Goal: Task Accomplishment & Management: Manage account settings

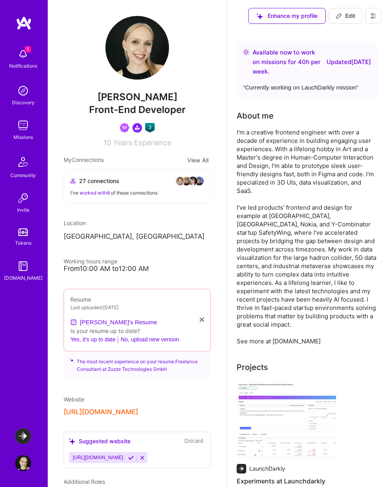
click at [320, 64] on div "Available now to work on missions for 40 h per week ." at bounding box center [287, 62] width 71 height 29
click at [345, 17] on span "Edit" at bounding box center [345, 16] width 19 height 8
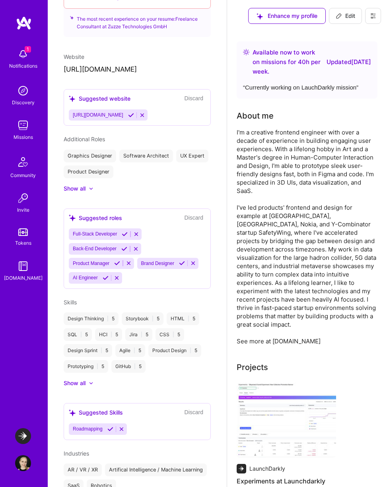
select select "US"
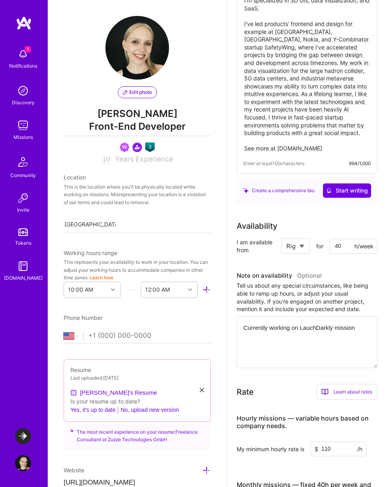
scroll to position [124, 0]
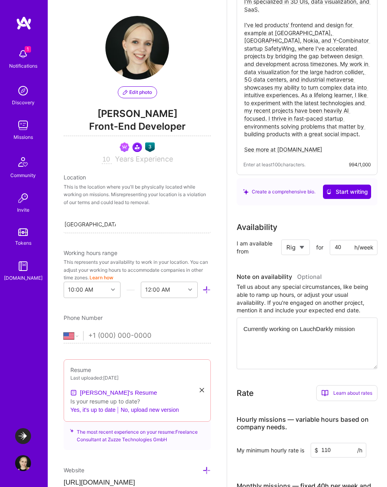
click at [313, 338] on textarea "Currently working on LauchDarkly mission" at bounding box center [307, 343] width 141 height 52
click at [303, 248] on select "Select... Right Now Future Date Not Available" at bounding box center [295, 247] width 18 height 20
select select "Future Date"
click at [286, 241] on select "Select... Right Now Future Date Not Available" at bounding box center [295, 247] width 18 height 20
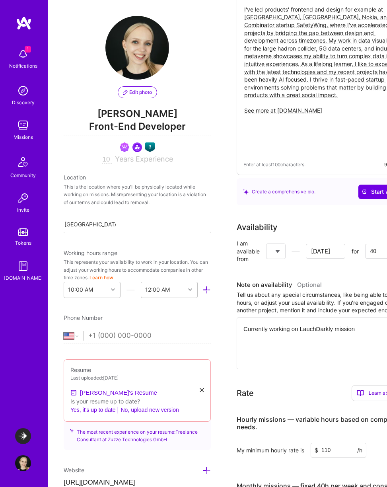
click at [331, 249] on input "[DATE]" at bounding box center [325, 251] width 39 height 15
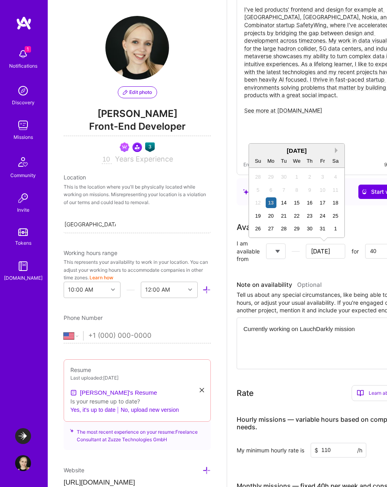
click at [336, 152] on button "Next Month" at bounding box center [338, 150] width 6 height 6
click at [272, 179] on div "1" at bounding box center [271, 176] width 11 height 11
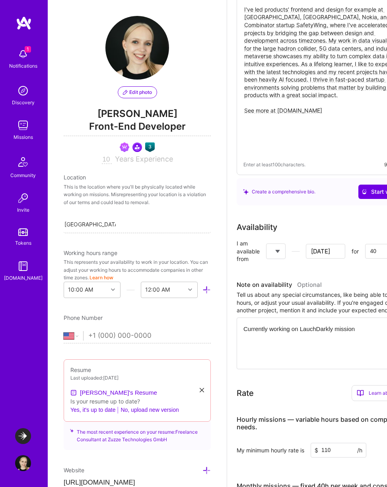
click at [277, 254] on select "Select... Right Now Future Date Not Available" at bounding box center [275, 251] width 9 height 20
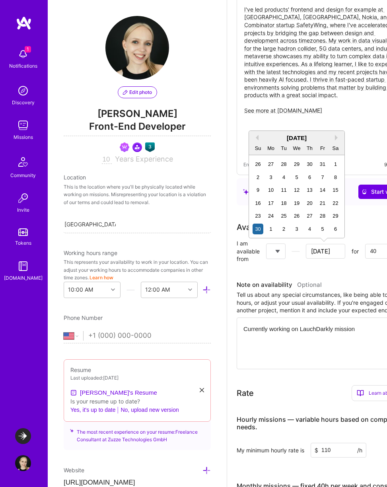
click at [335, 246] on input "[DATE]" at bounding box center [325, 251] width 39 height 15
click at [268, 228] on div "1" at bounding box center [271, 228] width 11 height 11
type input "[DATE]"
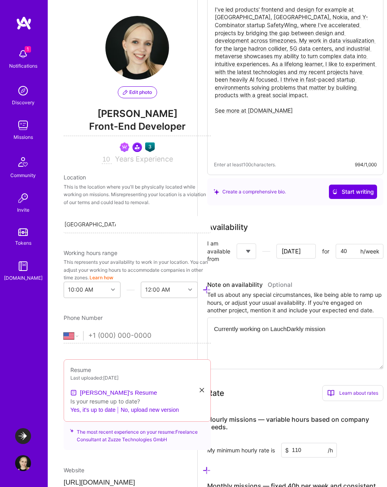
scroll to position [124, 32]
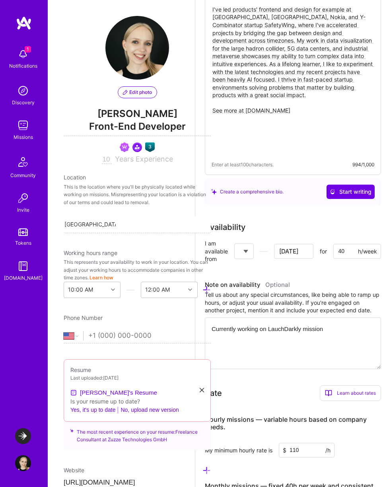
drag, startPoint x: 343, startPoint y: 250, endPoint x: 336, endPoint y: 250, distance: 6.4
click at [336, 250] on input "40" at bounding box center [357, 251] width 48 height 15
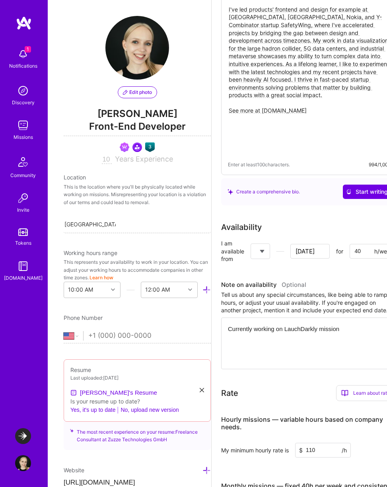
scroll to position [124, 15]
click at [259, 255] on select "Select... Right Now Future Date Not Available" at bounding box center [260, 251] width 9 height 20
select select "Right Now"
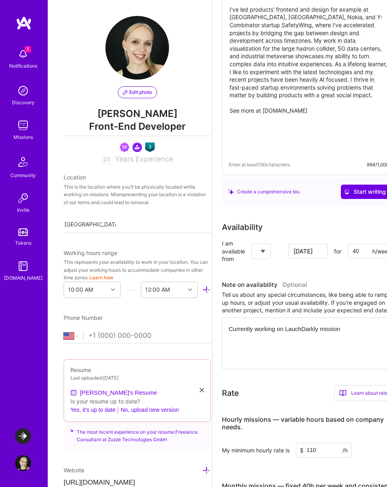
click at [266, 241] on select "Select... Right Now Future Date Not Available" at bounding box center [260, 251] width 9 height 20
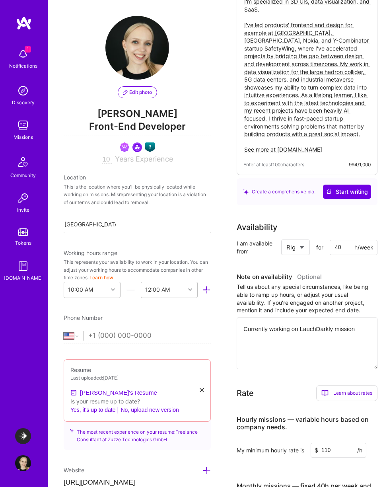
scroll to position [124, 1]
click at [332, 252] on input "40" at bounding box center [354, 247] width 48 height 15
drag, startPoint x: 339, startPoint y: 247, endPoint x: 332, endPoint y: 247, distance: 6.8
click at [332, 247] on input "40" at bounding box center [354, 247] width 48 height 15
drag, startPoint x: 343, startPoint y: 247, endPoint x: 330, endPoint y: 247, distance: 12.3
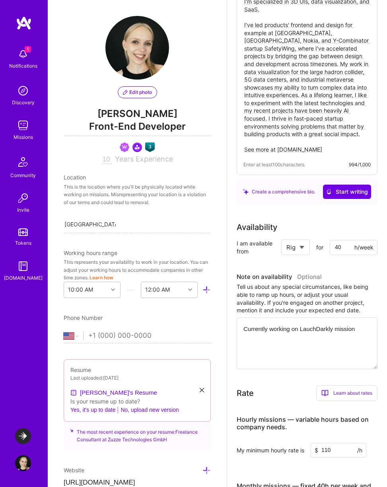
click at [330, 247] on input "40" at bounding box center [354, 247] width 48 height 15
click at [320, 268] on div "Availability I am available from Select... Right Now Future Date Not Available …" at bounding box center [307, 295] width 141 height 148
click at [303, 340] on textarea "Currently working on LauchDarkly mission" at bounding box center [307, 343] width 141 height 52
click at [338, 246] on input "20" at bounding box center [354, 247] width 48 height 15
drag, startPoint x: 338, startPoint y: 246, endPoint x: 329, endPoint y: 246, distance: 9.1
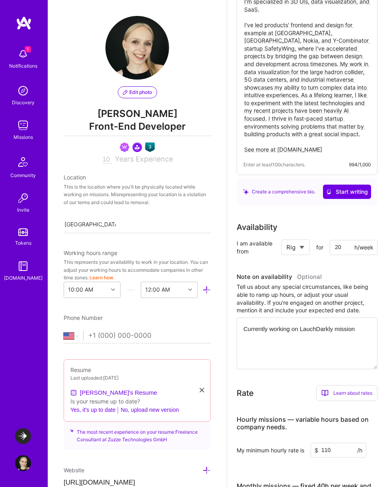
click at [330, 246] on input "20" at bounding box center [354, 247] width 48 height 15
type input "10"
click at [342, 268] on div "Availability I am available from Select... Right Now Future Date Not Available …" at bounding box center [307, 295] width 141 height 148
click at [301, 244] on select "Select... Right Now Future Date Not Available" at bounding box center [295, 247] width 18 height 20
select select "Future Date"
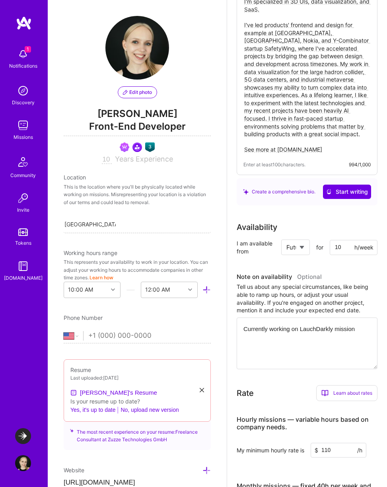
click at [286, 241] on select "Select... Right Now Future Date Not Available" at bounding box center [295, 247] width 18 height 20
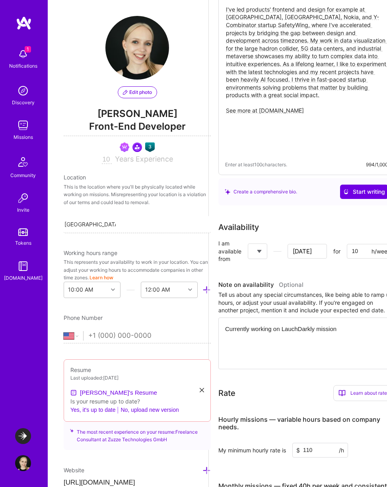
scroll to position [124, 17]
click at [317, 252] on input "[DATE]" at bounding box center [307, 251] width 39 height 15
click at [351, 326] on textarea "Currently working on LauchDarkly mission" at bounding box center [307, 343] width 176 height 52
type textarea "Currently working on LauchDarkly mission"
type input "[DATE]"
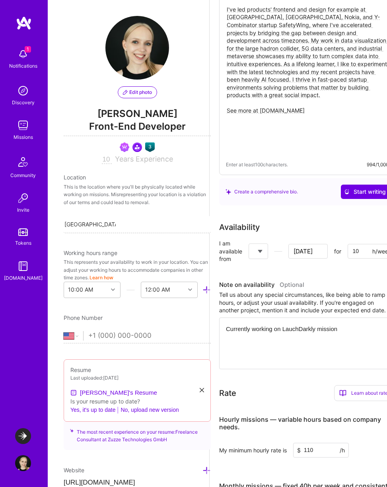
type textarea "Currently working on LauchDarkly mission #"
type input "[DATE]"
type textarea "Currently working on LauchDarkly mission #2"
type input "[DATE]"
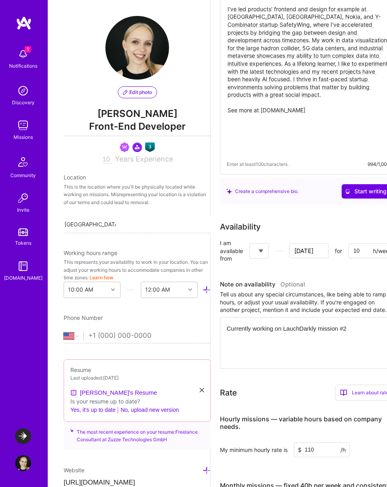
type textarea "Currently working on LauchDarkly mission #2"
click at [260, 251] on select "Select... Right Now Future Date Not Available" at bounding box center [258, 251] width 9 height 20
click at [254, 241] on select "Select... Right Now Future Date Not Available" at bounding box center [258, 251] width 9 height 20
click at [312, 254] on input "[DATE]" at bounding box center [308, 250] width 39 height 15
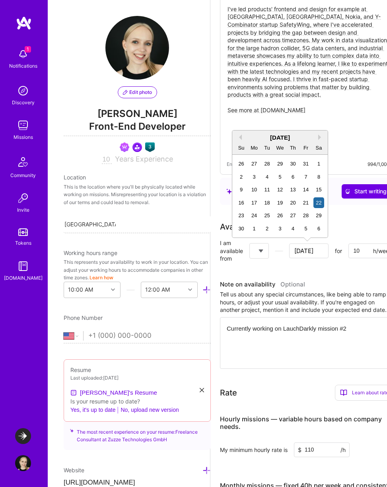
click at [319, 132] on div "[DATE] Su Mo Tu We Th Fr Sa" at bounding box center [279, 142] width 95 height 24
click at [319, 135] on button "Next Month" at bounding box center [321, 137] width 6 height 6
click at [257, 163] on div "1" at bounding box center [254, 163] width 11 height 11
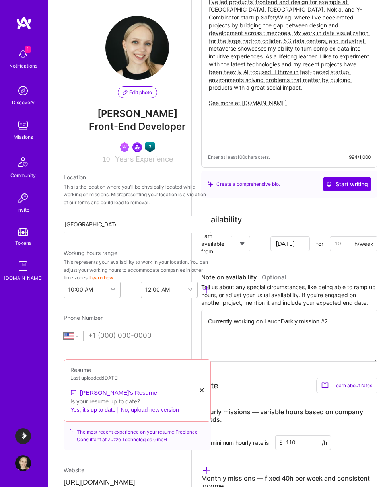
scroll to position [133, 35]
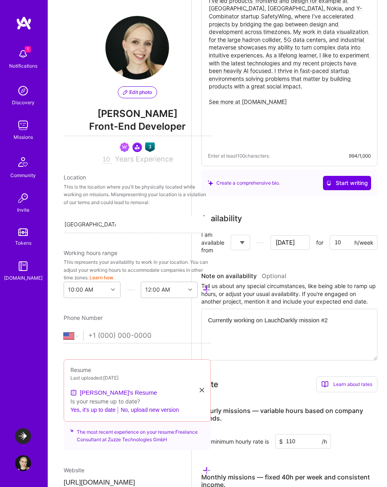
click at [302, 244] on input "[DATE]" at bounding box center [289, 242] width 39 height 15
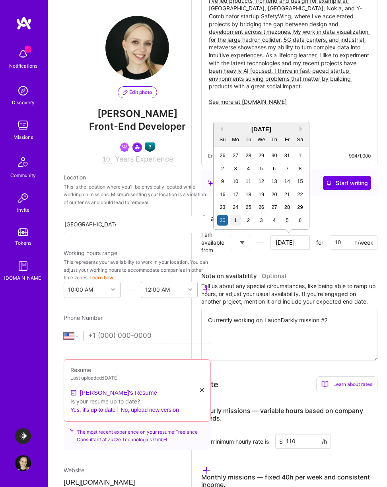
click at [235, 222] on div "1" at bounding box center [235, 220] width 11 height 11
type input "[DATE]"
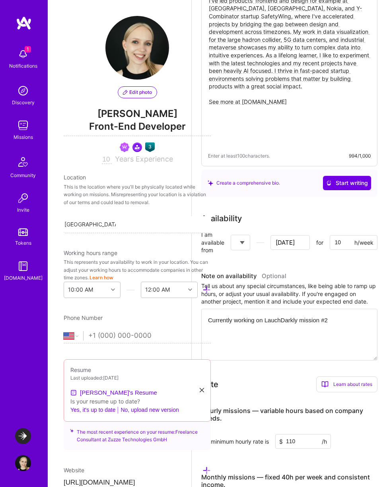
drag, startPoint x: 345, startPoint y: 243, endPoint x: 325, endPoint y: 243, distance: 20.3
click at [325, 243] on div "Select... Right Now Future Date Not Available [DATE] for 10 h/week" at bounding box center [304, 243] width 147 height 16
type input "4"
type input "[DATE]"
type input "40"
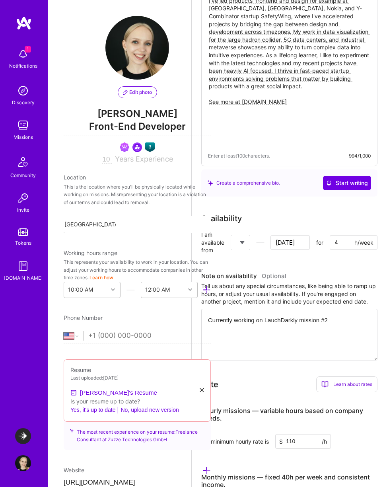
type input "[DATE]"
type input "40"
click at [304, 278] on h3 "Note on availability Optional" at bounding box center [289, 276] width 176 height 12
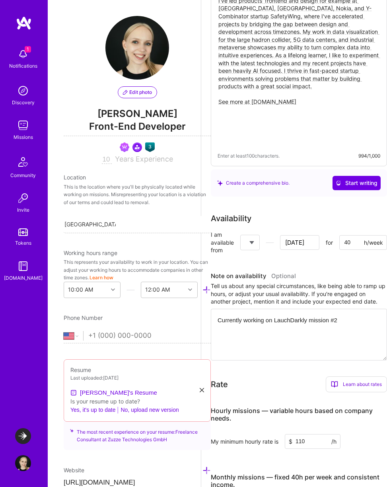
scroll to position [133, 26]
click at [305, 245] on input "[DATE]" at bounding box center [298, 242] width 39 height 15
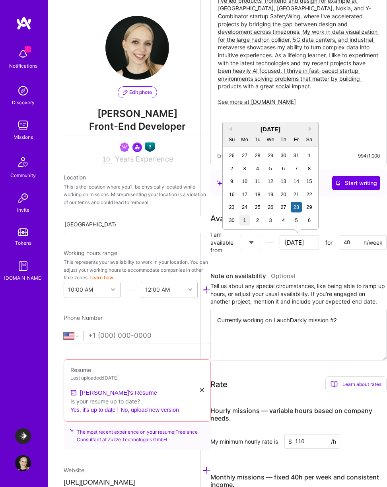
click at [246, 219] on div "1" at bounding box center [244, 220] width 11 height 11
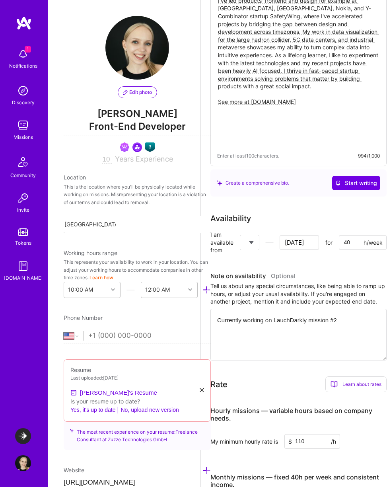
click at [303, 241] on input "[DATE]" at bounding box center [298, 242] width 39 height 15
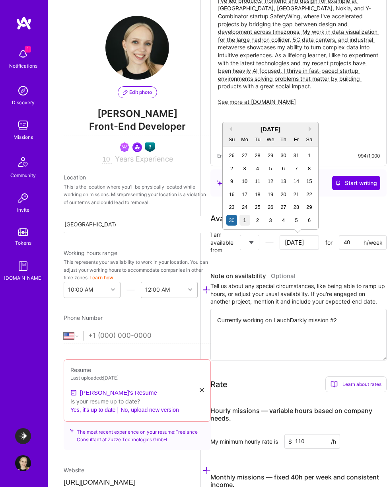
click at [244, 219] on div "1" at bounding box center [244, 220] width 11 height 11
type input "[DATE]"
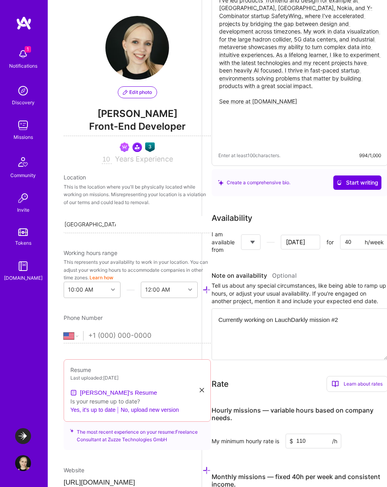
scroll to position [133, 26]
click at [357, 320] on textarea "Currently working on LauchDarkly mission #2" at bounding box center [298, 334] width 176 height 52
type textarea "Currently working on LauchDarkly mission #2."
type input "[DATE]"
type textarea "Currently working on LauchDarkly mission #2."
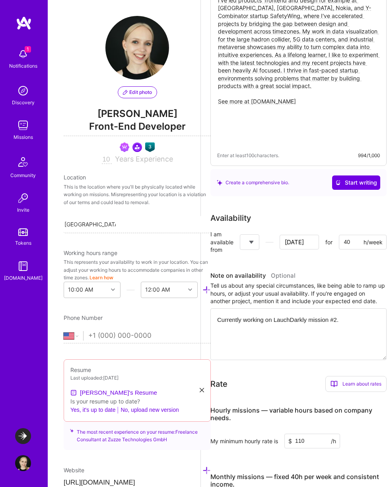
type input "[DATE]"
type textarea "Currently working on LauchDarkly mission #2. L"
type input "[DATE]"
type textarea "Currently working on LauchDarkly mission #2. Li"
type input "[DATE]"
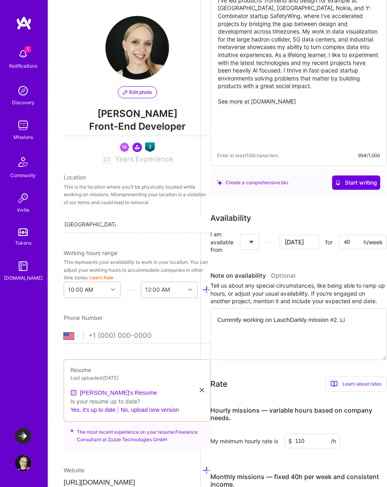
type textarea "Currently working on LauchDarkly mission #2. Lim"
type input "[DATE]"
type textarea "Currently working on LauchDarkly mission #2. Limi"
type input "[DATE]"
type textarea "Currently working on LauchDarkly mission #2. Limit"
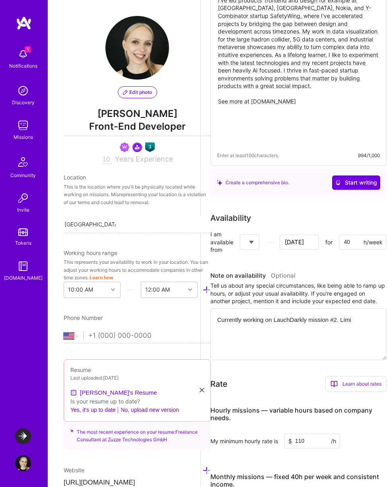
type input "[DATE]"
type textarea "Currently working on LauchDarkly mission #2. Limite"
type input "[DATE]"
type textarea "Currently working on LauchDarkly mission #2. Limited"
type input "[DATE]"
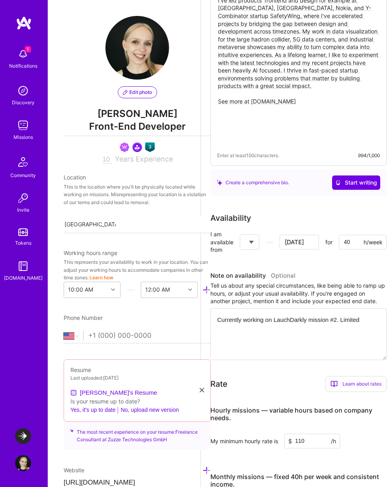
type textarea "Currently working on LauchDarkly mission #2. Limited"
type input "[DATE]"
click at [367, 321] on textarea "Currently working on LauchDarkly mission #2. Limited" at bounding box center [298, 334] width 176 height 52
click at [366, 320] on textarea "Currently working on LauchDarkly mission #2. Limited" at bounding box center [298, 334] width 176 height 52
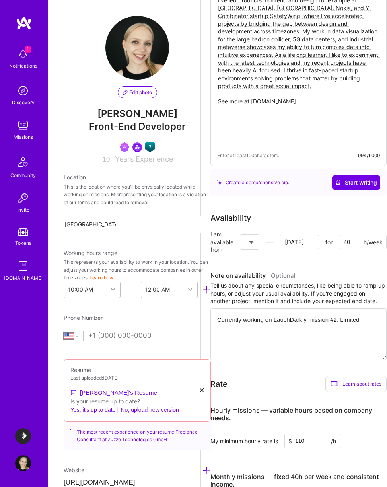
click at [360, 320] on textarea "Currently working on LauchDarkly mission #2. Limited" at bounding box center [298, 334] width 176 height 52
type textarea "Currently working on LauchDarkly mission #2. Limited"
type input "[DATE]"
type textarea "Currently working on LauchDarkly mission #2. Limited p"
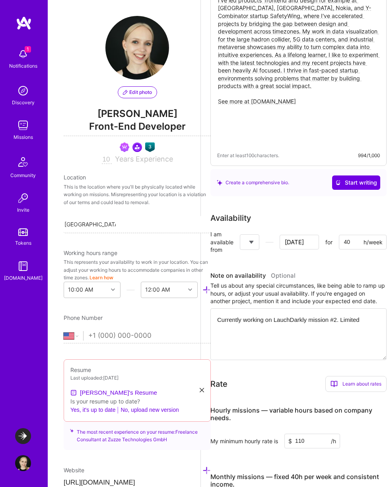
type input "[DATE]"
type textarea "Currently working on LauchDarkly mission #2. Limited pa"
type input "[DATE]"
type textarea "Currently working on LauchDarkly mission #2. Limited par"
type input "[DATE]"
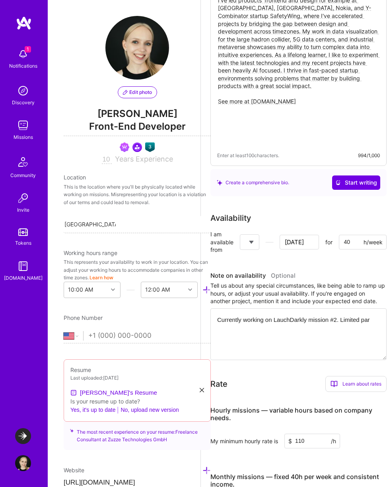
type textarea "Currently working on LauchDarkly mission #2. Limited part"
type input "[DATE]"
type textarea "Currently working on LauchDarkly mission #2. Limited part-"
type input "[DATE]"
type textarea "Currently working on LauchDarkly mission #2. Limited part-t"
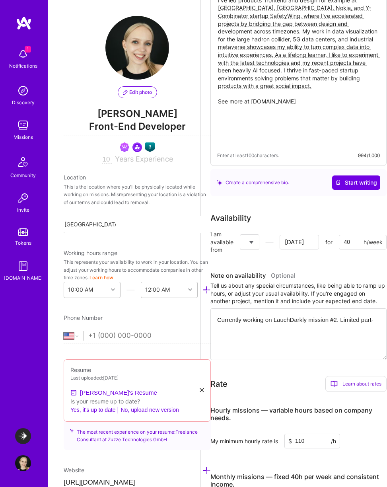
type input "[DATE]"
type textarea "Currently working on LauchDarkly mission #2. Limited part-ti"
type input "[DATE]"
type textarea "Currently working on LauchDarkly mission #2. Limited part-[PERSON_NAME]"
type input "[DATE]"
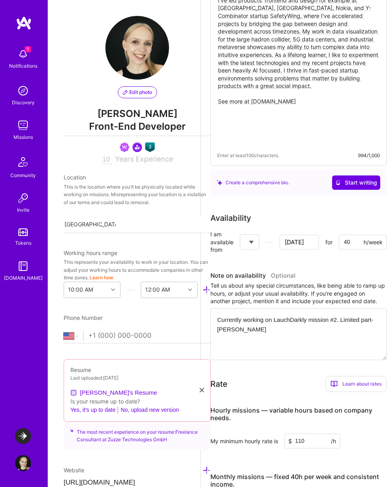
type textarea "Currently working on LauchDarkly mission #2. Limited part-time"
type input "[DATE]"
type textarea "Currently working on LauchDarkly mission #2. Limited part-time"
type input "[DATE]"
type textarea "Currently working on LauchDarkly mission #2. Limited part-time a"
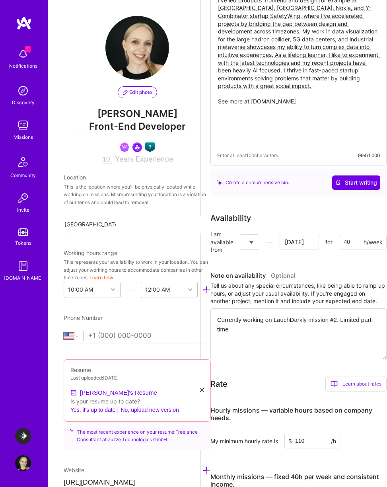
type input "[DATE]"
type textarea "Currently working on LauchDarkly mission #2. Limited part-time av"
type input "[DATE]"
type textarea "Currently working on LauchDarkly mission #2. Limited part-time ava"
type input "[DATE]"
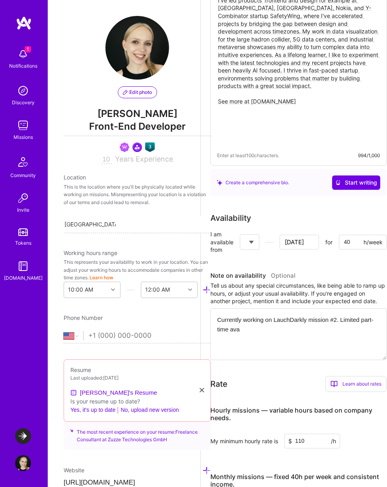
type textarea "Currently working on LauchDarkly mission #2. Limited part-time avai"
type input "[DATE]"
type textarea "Currently working on LauchDarkly mission #2. Limited part-time avail"
type input "[DATE]"
type textarea "Currently working on LauchDarkly mission #2. Limited part-time availa"
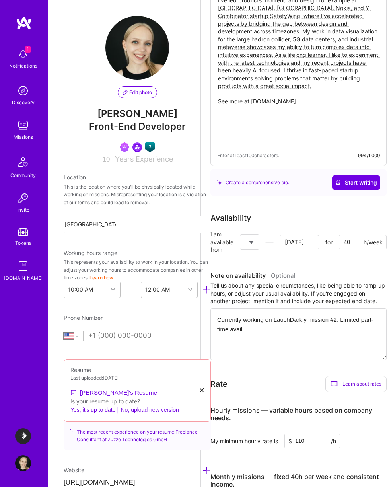
type input "[DATE]"
type textarea "Currently working on LauchDarkly mission #2. Limited part-time availab"
type input "[DATE]"
type textarea "Currently working on LauchDarkly mission #2. Limited part-time availabi"
type input "[DATE]"
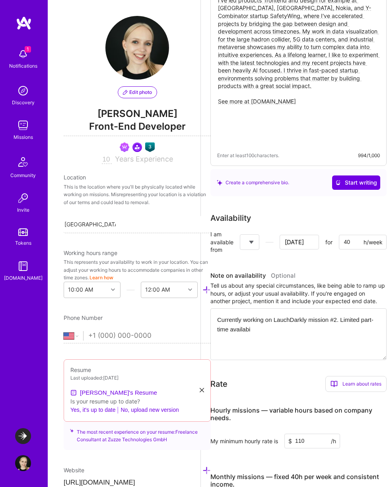
type textarea "Currently working on LauchDarkly mission #2. Limited part-time availabil"
type input "[DATE]"
type textarea "Currently working on LauchDarkly mission #2. Limited part-time availabili"
type input "[DATE]"
type textarea "Currently working on LauchDarkly mission #2. Limited part-time availabilit"
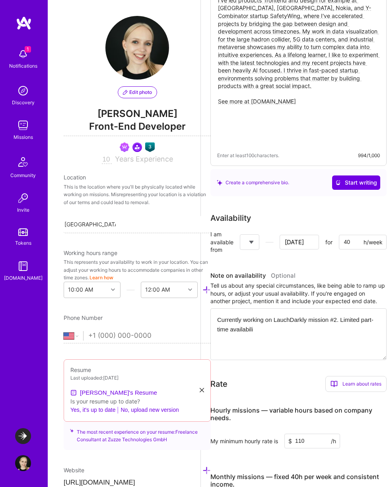
type input "[DATE]"
type textarea "Currently working on LauchDarkly mission #2. Limited part-time availability"
type input "[DATE]"
type textarea "Currently working on LauchDarkly mission #2. Limited part-time availability"
type input "[DATE]"
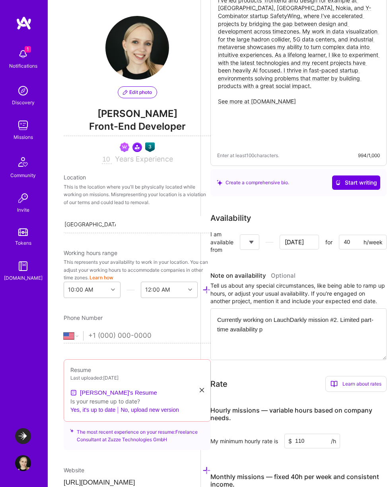
type textarea "Currently working on LauchDarkly mission #2. Limited part-time availability po"
type input "[DATE]"
type textarea "Currently working on LauchDarkly mission #2. Limited part-time availability pos"
type input "[DATE]"
type textarea "Currently working on LauchDarkly mission #2. Limited part-time availability poss"
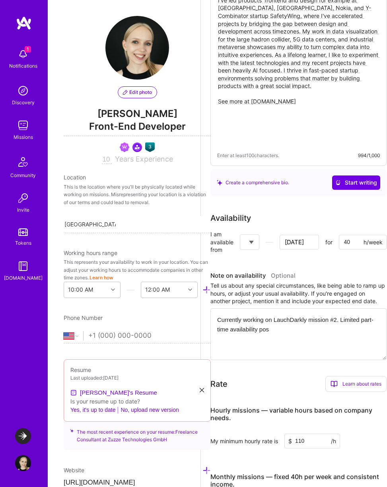
type input "[DATE]"
type textarea "Currently working on LauchDarkly mission #2. Limited part-time availability pos…"
type input "[DATE]"
type textarea "Currently working on LauchDarkly mission #2. Limited part-time availability pos…"
type input "[DATE]"
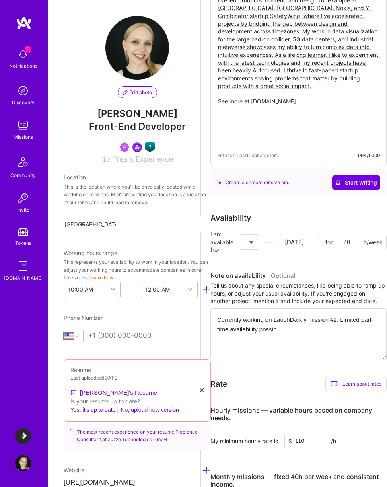
type textarea "Currently working on LauchDarkly mission #2. Limited part-time availability pos…"
type input "[DATE]"
type textarea "Currently working on LauchDarkly mission #2. Limited part-time availability pos…"
type input "[DATE]"
type textarea "Currently working on LauchDarkly mission #2. Limited part-time availability pos…"
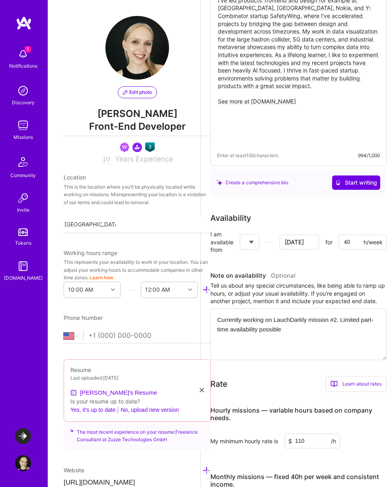
type input "[DATE]"
type textarea "Currently working on LauchDarkly mission #2. Limited part-time availability pos…"
type input "[DATE]"
type textarea "Currently working on LauchDarkly mission #2. Limited part-time availability pos…"
type input "[DATE]"
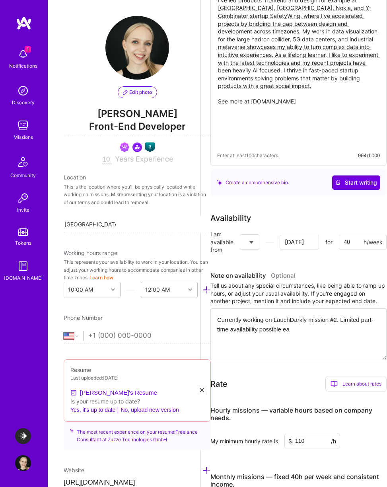
type textarea "Currently working on LauchDarkly mission #2. Limited part-time availability pos…"
type input "[DATE]"
type textarea "Currently working on LauchDarkly mission #2. Limited part-time availability pos…"
type input "[DATE]"
type textarea "Currently working on LauchDarkly mission #2. Limited part-time availability pos…"
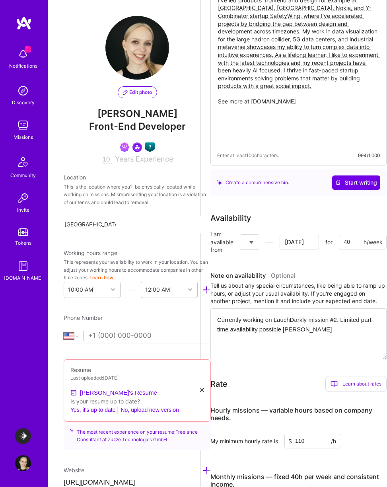
type input "[DATE]"
type textarea "Currently working on LauchDarkly mission #2. Limited part-time availability pos…"
type input "[DATE]"
type textarea "Currently working on LauchDarkly mission #2. Limited part-time availability pos…"
type input "[DATE]"
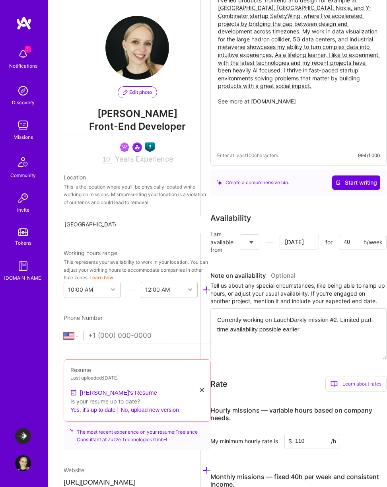
type textarea "Currently working on LauchDarkly mission #2. Limited part-time availability pos…"
type input "[DATE]"
click at [297, 328] on textarea "Currently working on LauchDarkly mission #2. Limited part-time availability pos…" at bounding box center [298, 334] width 176 height 52
type textarea "Currently working on LauchDarkly mission #2. Limited part-time availability p e…"
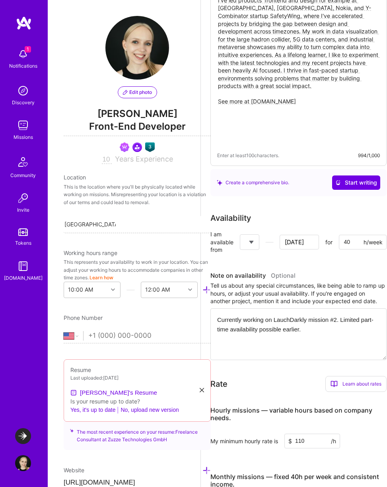
type input "[DATE]"
type textarea "Currently working on LauchDarkly mission #2. Limited part-time availability po …"
type input "[DATE]"
type textarea "Currently working on LauchDarkly mission #2. Limited part-time availability pot…"
type input "[DATE]"
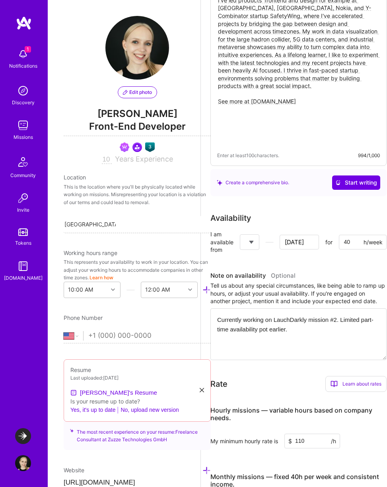
type textarea "Currently working on LauchDarkly mission #2. Limited part-time availability pot…"
type input "[DATE]"
type textarea "Currently working on LauchDarkly mission #2. Limited part-time availability pot…"
type input "[DATE]"
type textarea "Currently working on LauchDarkly mission #2. Limited part-time availability pot…"
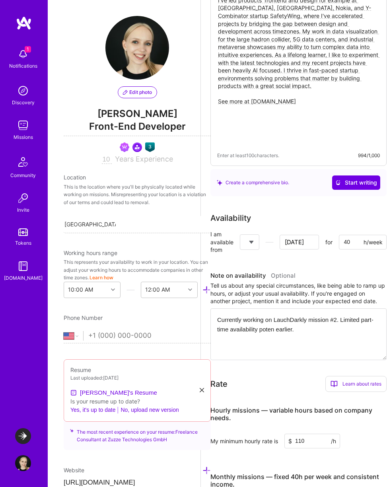
type input "[DATE]"
type textarea "Currently working on LauchDarkly mission #2. Limited part-time availability pot…"
type input "[DATE]"
type textarea "Currently working on LauchDarkly mission #2. Limited part-time availability pot…"
type input "[DATE]"
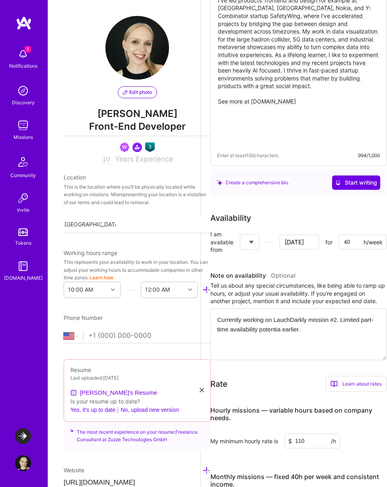
type textarea "Currently working on LauchDarkly mission #2. Limited part-time availability pot…"
type input "[DATE]"
type textarea "Currently working on LauchDarkly mission #2. Limited part-time availability pot…"
type input "[DATE]"
type textarea "Currently working on LauchDarkly mission #2. Limited part-time availability pot…"
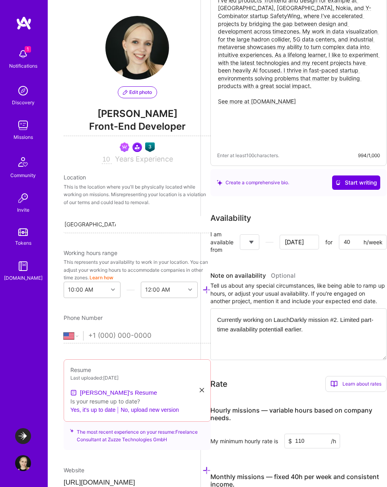
type input "[DATE]"
type textarea "Currently working on LauchDarkly mission #2. Limited part-time availability pot…"
type input "[DATE]"
type textarea "Currently working on LauchDarkly mission #2. Limited part-time availability pot…"
type input "[DATE]"
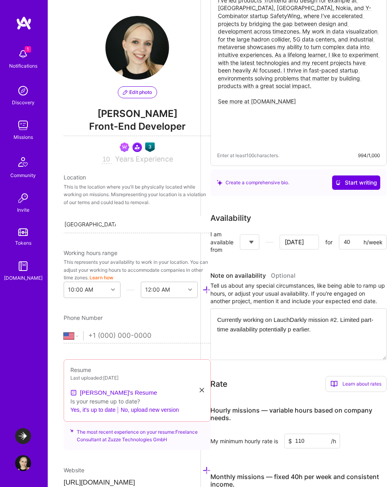
type textarea "Currently working on LauchDarkly mission #2. Limited part-time availability pot…"
type input "[DATE]"
type textarea "Currently working on LauchDarkly mission #2. Limited part-time availability pot…"
type input "[DATE]"
type textarea "Currently working on LauchDarkly mission #2. Limited part-time availability pot…"
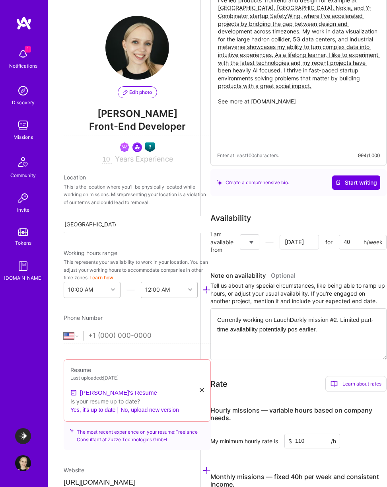
type input "[DATE]"
type textarea "Currently working on LauchDarkly mission #2. Limited part-time availability pot…"
type input "[DATE]"
type textarea "Currently working on LauchDarkly mission #2. Limited part-time availability pot…"
type input "[DATE]"
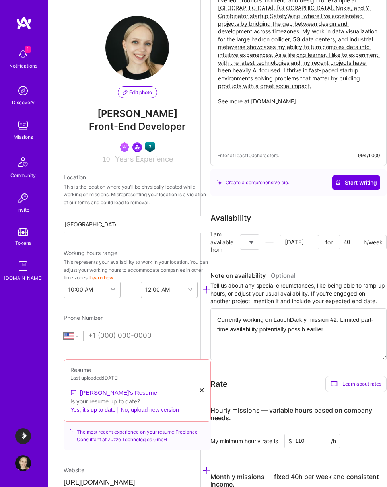
type textarea "Currently working on LauchDarkly mission #2. Limited part-time availability pot…"
type input "[DATE]"
type textarea "Currently working on LauchDarkly mission #2. Limited part-time availability pot…"
type input "[DATE]"
drag, startPoint x: 357, startPoint y: 329, endPoint x: 351, endPoint y: 327, distance: 5.5
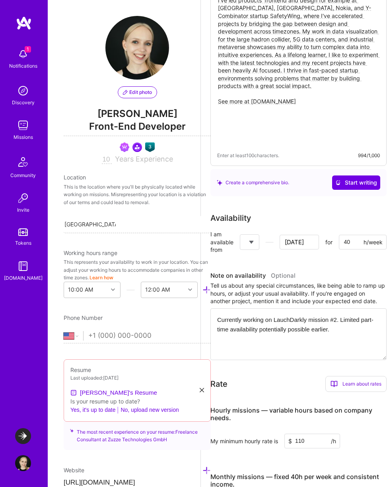
click at [351, 327] on textarea "Currently working on LauchDarkly mission #2. Limited part-time availability pot…" at bounding box center [298, 334] width 176 height 52
type textarea "Currently working on LauchDarkly mission #2. Limited part-time availability pot…"
type input "[DATE]"
click at [360, 330] on textarea "Currently working on LauchDarkly mission #2. Limited part-time availability pot…" at bounding box center [298, 334] width 176 height 52
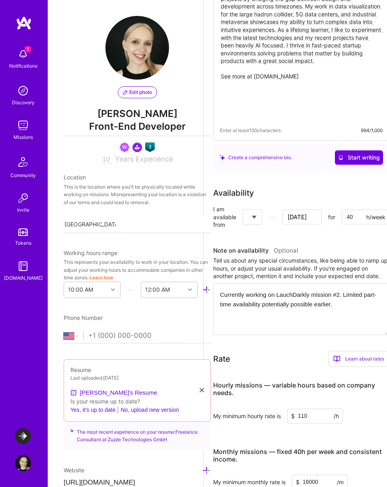
scroll to position [158, 21]
click at [293, 293] on textarea "Currently working on LauchDarkly mission #2. Limited part-time availability pot…" at bounding box center [303, 309] width 176 height 52
type textarea "Currently working on LaunchDarkly mission #2. Limited part-time availability po…"
type input "[DATE]"
drag, startPoint x: 366, startPoint y: 305, endPoint x: 221, endPoint y: 292, distance: 145.6
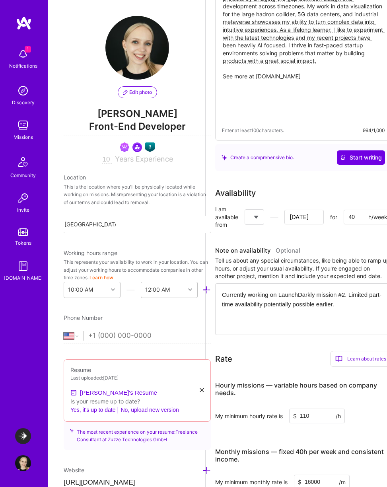
click at [293, 303] on textarea "Currently working on LaunchDarkly mission #2. Limited part-time availability po…" at bounding box center [303, 309] width 176 height 52
drag, startPoint x: 352, startPoint y: 295, endPoint x: 346, endPoint y: 294, distance: 6.4
click at [346, 294] on textarea "Currently working on LaunchDarkly mission #2. Limited part-time availability po…" at bounding box center [303, 309] width 176 height 52
type textarea "Currently working on LaunchDarkly mission . Limited part-time availability pote…"
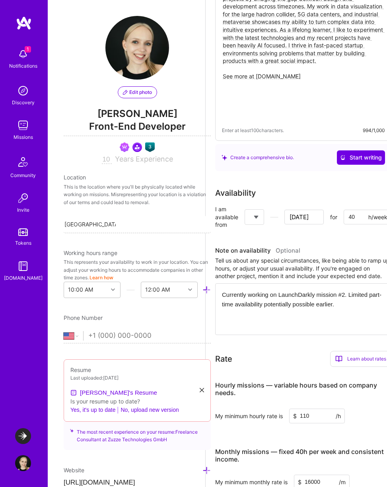
type input "[DATE]"
type textarea "Currently working on LaunchDarkly mission. Limited part-time availability poten…"
type input "[DATE]"
click at [282, 294] on textarea "Currently working on LaunchDarkly mission. Limited part-time availability poten…" at bounding box center [303, 309] width 176 height 52
type textarea "Currently working on sLaunchDarkly mission. Limited part-time availability pote…"
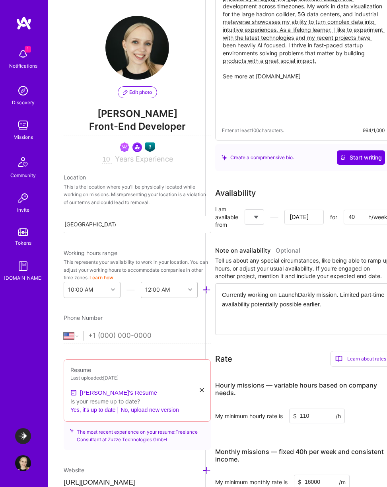
type input "[DATE]"
type textarea "Currently working on seLaunchDarkly mission. Limited part-time availability pot…"
type input "[DATE]"
type textarea "Currently working on secLaunchDarkly mission. Limited part-time availability po…"
type input "[DATE]"
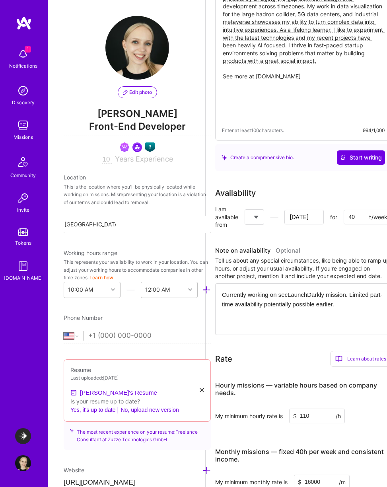
type textarea "Currently working on secoLaunchDarkly mission. Limited part-time availability p…"
type input "[DATE]"
type textarea "Currently working on seconLaunchDarkly mission. Limited part-time availability …"
type input "[DATE]"
type textarea "Currently working on secondLaunchDarkly mission. Limited part-time availability…"
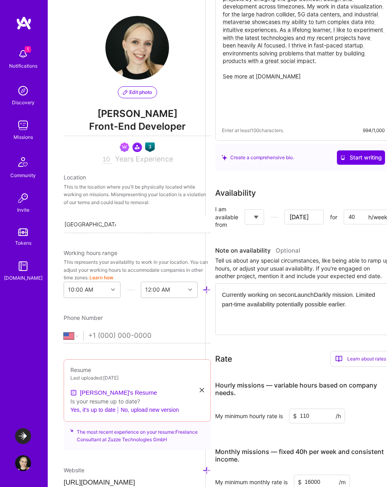
type input "[DATE]"
type textarea "Currently working on second LaunchDarkly mission. Limited part-time availabilit…"
type input "[DATE]"
type textarea "Currently working on second mLaunchDarkly mission. Limited part-time availabili…"
type input "[DATE]"
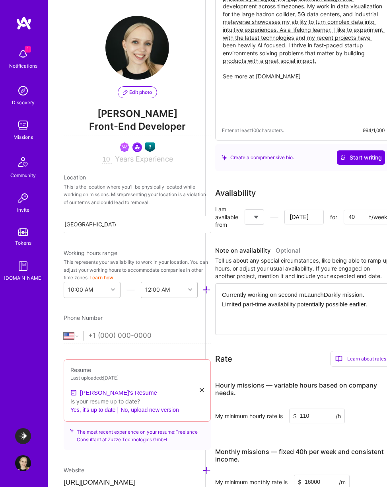
type textarea "Currently working on second miLaunchDarkly mission. Limited part-time availabil…"
type input "[DATE]"
type textarea "Currently working on second misLaunchDarkly mission. Limited part-time availabi…"
type input "[DATE]"
type textarea "Currently working on second missLaunchDarkly mission. Limited part-time availab…"
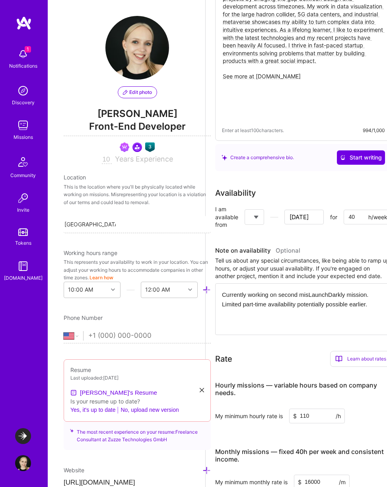
type input "[DATE]"
type textarea "Currently working on second missiLaunchDarkly mission. Limited part-time availa…"
type input "[DATE]"
type textarea "Currently working on second missioLaunchDarkly mission. Limited part-time avail…"
type input "[DATE]"
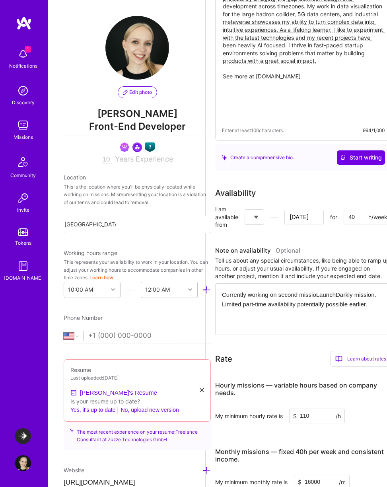
type textarea "Currently working on second missionLaunchDarkly mission. Limited part-time avai…"
type input "[DATE]"
type textarea "Currently working on second mission LaunchDarkly mission. Limited part-time ava…"
type input "[DATE]"
type textarea "Currently working on second mission fLaunchDarkly mission. Limited part-time av…"
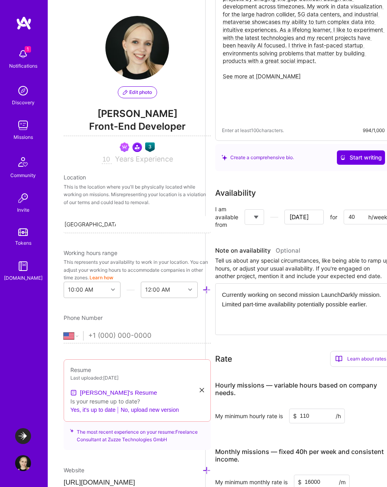
type input "[DATE]"
click at [232, 303] on textarea "Currently working on second mission for LaunchDarkly mission. Limited part-time…" at bounding box center [303, 309] width 176 height 52
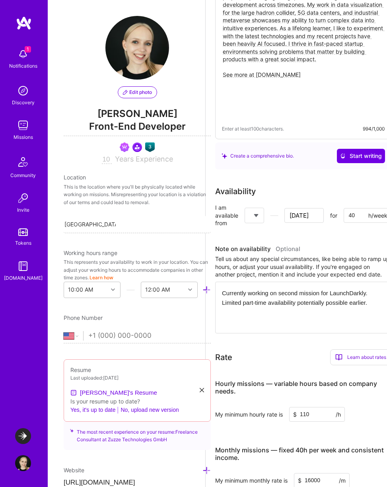
drag, startPoint x: 324, startPoint y: 294, endPoint x: 337, endPoint y: 301, distance: 14.3
click at [337, 301] on textarea "Currently working on second mission for LaunchDarkly. Limited part-time availab…" at bounding box center [303, 307] width 176 height 52
drag, startPoint x: 382, startPoint y: 301, endPoint x: 259, endPoint y: 299, distance: 122.9
click at [259, 299] on textarea "Currently working on second mission for LaunchDarkly. Limited part-time availab…" at bounding box center [303, 307] width 176 height 52
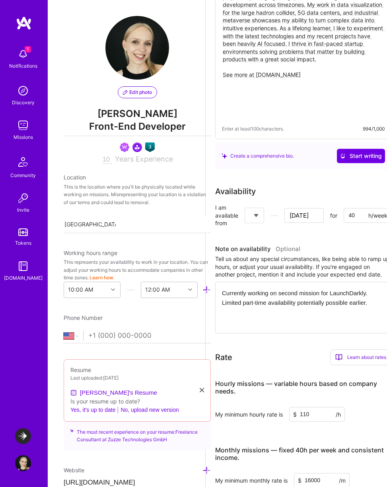
click at [259, 299] on textarea "Currently working on second mission for LaunchDarkly. Limited part-time availab…" at bounding box center [303, 307] width 176 height 52
click at [314, 303] on textarea "Currently working on second mission for LaunchDarkly. Limited part-time availab…" at bounding box center [303, 307] width 176 height 52
paste textarea "potentially"
click at [302, 301] on textarea "Currently working on second mission for LaunchDarkly. Limited part-time availab…" at bounding box center [303, 307] width 176 height 52
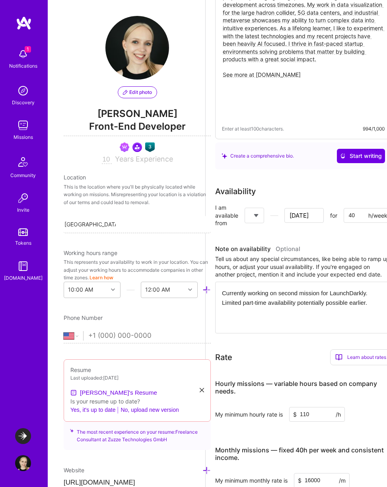
click at [345, 300] on textarea "Currently working on second mission for LaunchDarkly. Limited part-time availab…" at bounding box center [303, 307] width 176 height 52
click at [372, 302] on textarea "Currently working on second mission for LaunchDarkly. Limited part-time availab…" at bounding box center [303, 307] width 176 height 52
click at [379, 302] on textarea "Currently working on second mission for LaunchDarkly. Limited part-time availab…" at bounding box center [303, 307] width 176 height 52
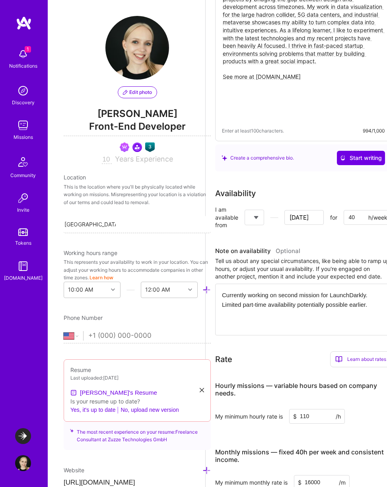
drag, startPoint x: 290, startPoint y: 297, endPoint x: 324, endPoint y: 305, distance: 35.2
click at [324, 305] on textarea "Currently working on second mission for LaunchDarkly. Limited part-time availab…" at bounding box center [303, 309] width 176 height 52
click at [295, 293] on textarea "Currently working on second mission for LaunchDarkly. Limited part-time availab…" at bounding box center [303, 309] width 176 height 52
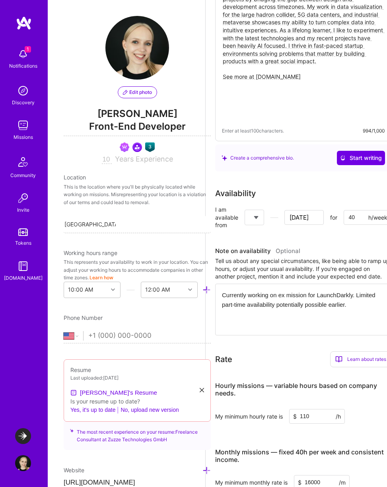
click at [286, 294] on textarea "Currently working on ex mission for LaunchDarkly. Limited part-time availabilit…" at bounding box center [303, 309] width 176 height 52
click at [288, 293] on textarea "Currently working on a follow-up mission for LaunchDarkly. Limited part-time av…" at bounding box center [303, 309] width 176 height 52
drag, startPoint x: 267, startPoint y: 294, endPoint x: 290, endPoint y: 310, distance: 27.9
click at [290, 310] on textarea "Currently working on a second follow-up mission for LaunchDarkly. Limited part-…" at bounding box center [303, 309] width 176 height 52
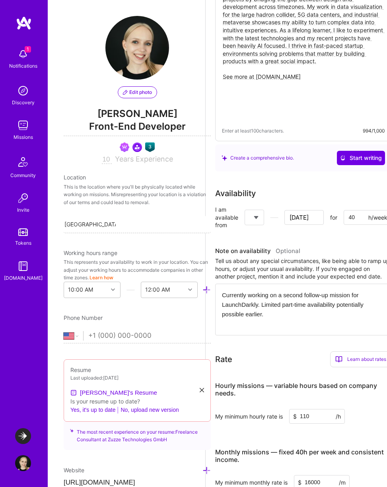
click at [290, 310] on textarea "Currently working on a second follow-up mission for LaunchDarkly. Limited part-…" at bounding box center [303, 309] width 176 height 52
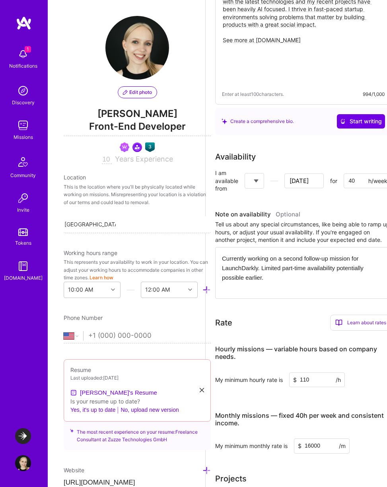
scroll to position [0, 21]
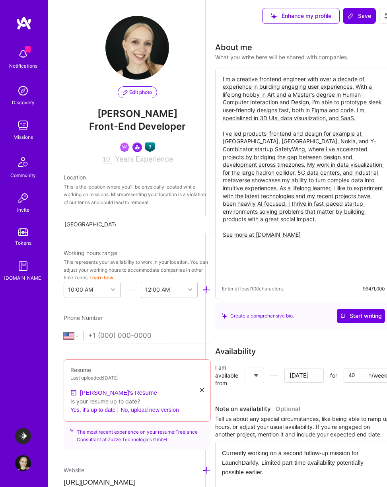
click at [352, 86] on textarea "I'm a creative frontend engineer with over a decade of experience in building e…" at bounding box center [303, 176] width 163 height 204
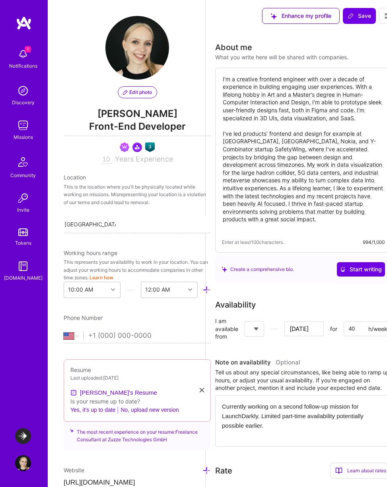
drag, startPoint x: 331, startPoint y: 93, endPoint x: 369, endPoint y: 115, distance: 43.6
click at [369, 115] on textarea "I'm a creative frontend engineer with over a decade of experience in building e…" at bounding box center [303, 152] width 163 height 157
click at [327, 123] on textarea "I'm a creative frontend engineer with over a decade of experience in building e…" at bounding box center [303, 152] width 163 height 157
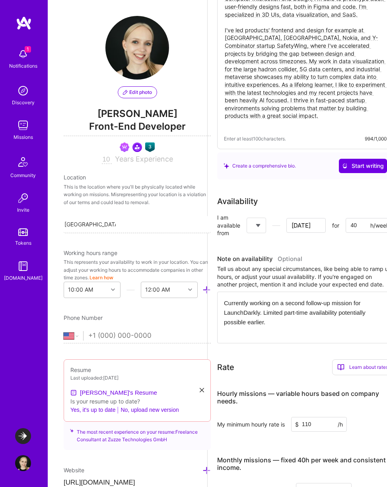
scroll to position [105, 19]
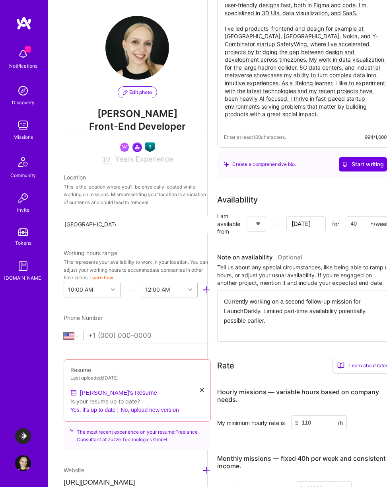
drag, startPoint x: 339, startPoint y: 302, endPoint x: 332, endPoint y: 314, distance: 14.1
click at [331, 314] on textarea "Currently working on a second follow-up mission for LaunchDarkly. Limited part-…" at bounding box center [305, 316] width 176 height 52
drag, startPoint x: 287, startPoint y: 309, endPoint x: 285, endPoint y: 322, distance: 13.3
click at [285, 322] on textarea "Currently working on a second follow-up mission for LaunchDarkly. Limited part-…" at bounding box center [305, 316] width 176 height 52
click at [304, 319] on textarea "Currently working on a second follow-up mission for LaunchDarkly. Limited part-…" at bounding box center [305, 316] width 176 height 52
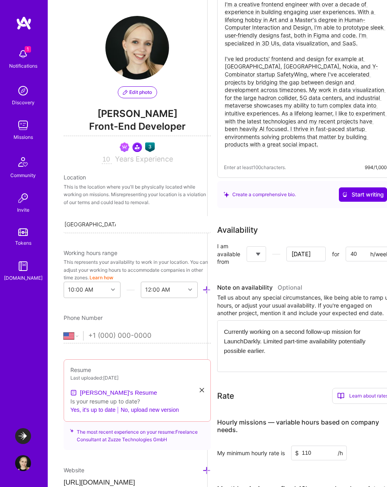
scroll to position [0, 19]
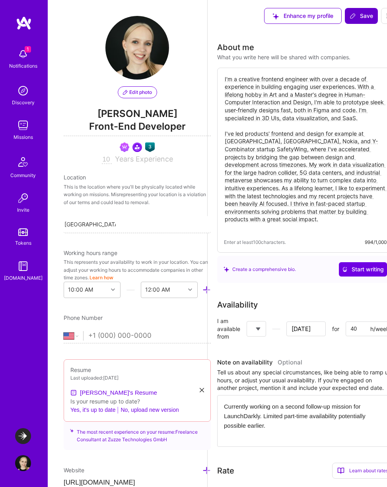
click at [365, 12] on span "Save" at bounding box center [360, 16] width 23 height 8
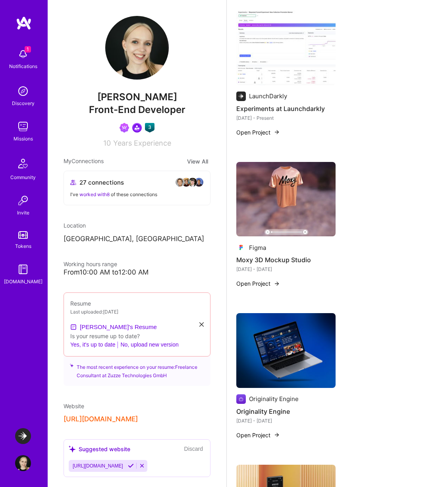
scroll to position [287, 0]
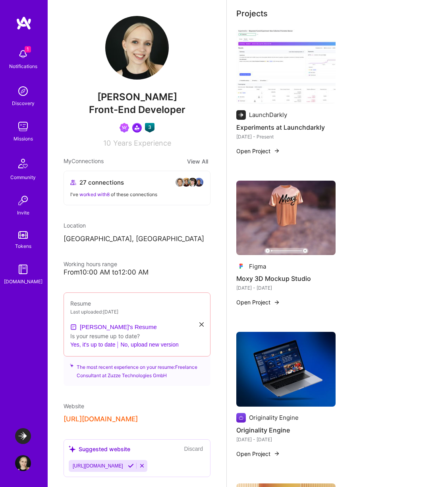
click at [278, 211] on img at bounding box center [286, 217] width 99 height 75
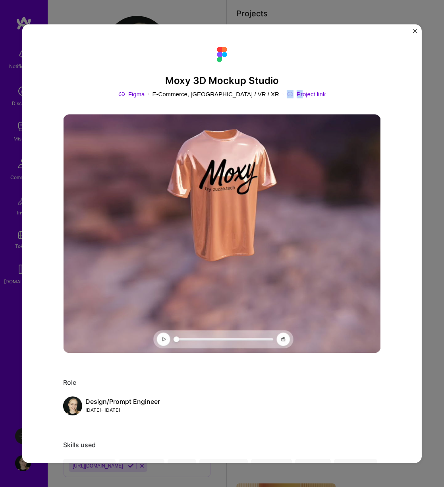
drag, startPoint x: 310, startPoint y: 94, endPoint x: 277, endPoint y: 95, distance: 32.2
click at [277, 95] on div "Figma E-Commerce, [GEOGRAPHIC_DATA] / VR / XR Project link" at bounding box center [222, 94] width 318 height 8
click at [290, 96] on link "Project link" at bounding box center [306, 94] width 39 height 8
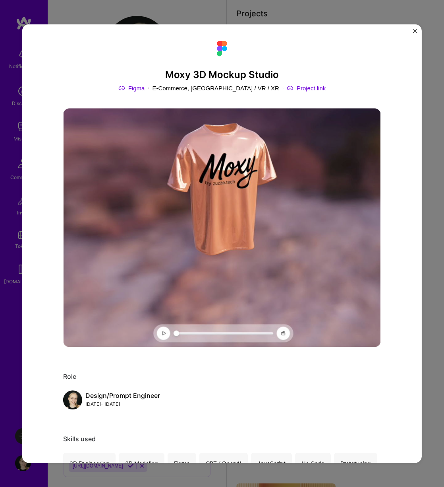
click at [348, 9] on div "Moxy 3D Mockup Studio Figma E-Commerce, [GEOGRAPHIC_DATA] / VR / XR Project lin…" at bounding box center [222, 243] width 444 height 487
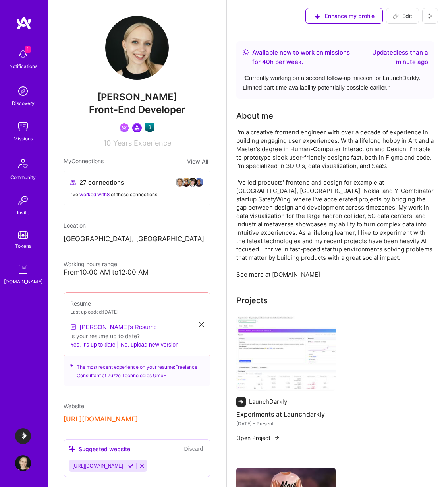
click at [386, 14] on span "Edit" at bounding box center [402, 16] width 19 height 8
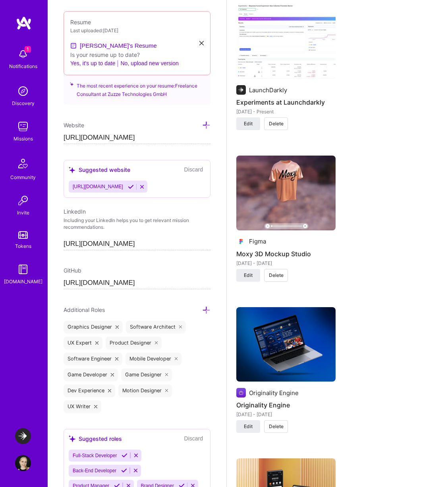
scroll to position [653, 0]
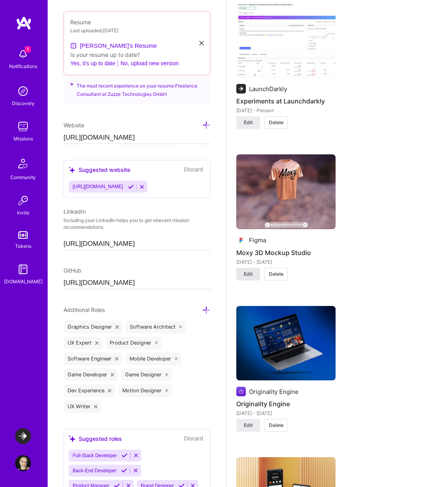
click at [246, 271] on span "Edit" at bounding box center [248, 273] width 9 height 7
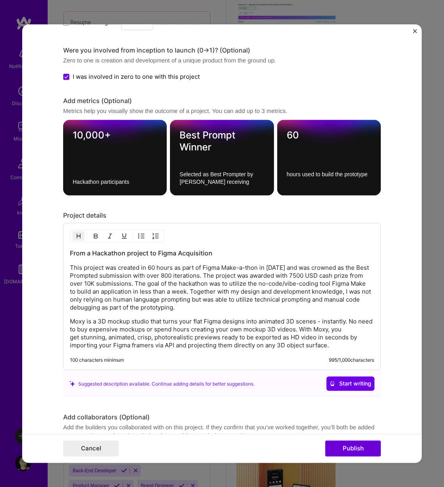
scroll to position [961, 0]
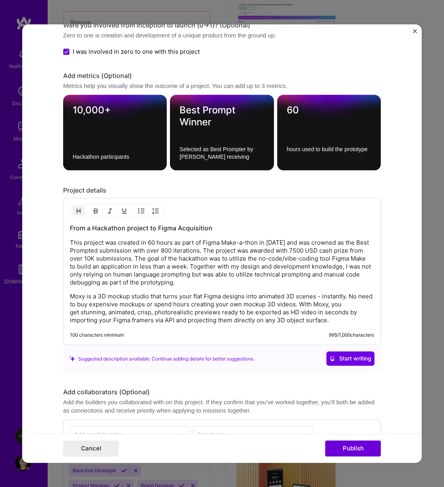
click at [348, 319] on p "Moxy is a 3D mockup studio that turns your flat Figma designs into animated 3D …" at bounding box center [222, 309] width 305 height 32
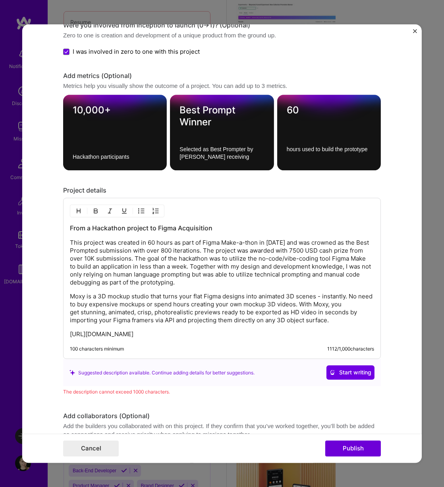
drag, startPoint x: 213, startPoint y: 342, endPoint x: 35, endPoint y: 336, distance: 177.8
click at [35, 336] on form "Project title Moxy 3D Mockup Studio Company Figma Project industry Industry 2 P…" at bounding box center [222, 243] width 400 height 438
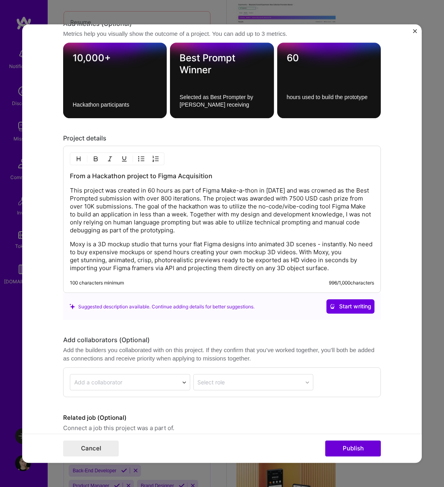
scroll to position [1048, 0]
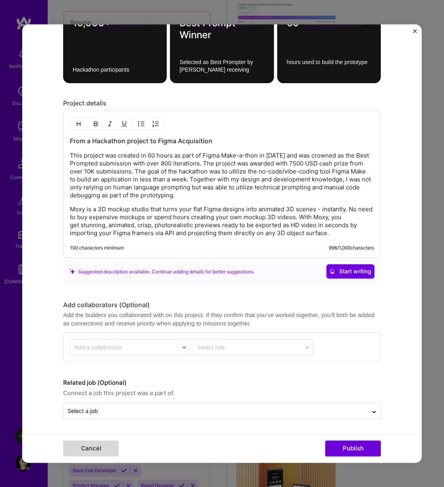
click at [100, 446] on button "Cancel" at bounding box center [91, 448] width 56 height 16
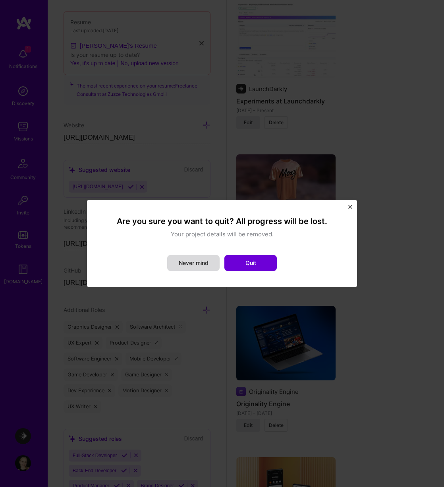
click at [209, 261] on button "Never mind" at bounding box center [193, 263] width 52 height 16
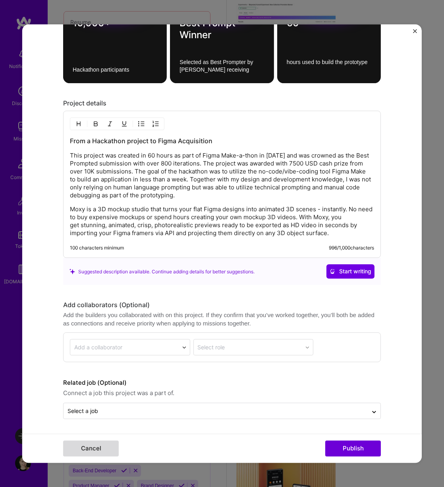
click at [95, 442] on button "Cancel" at bounding box center [91, 448] width 56 height 16
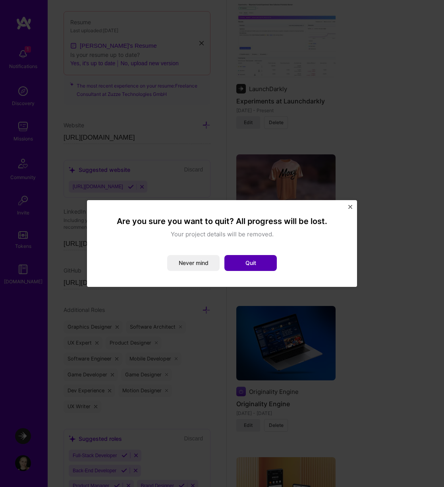
click at [240, 261] on button "Quit" at bounding box center [251, 263] width 52 height 16
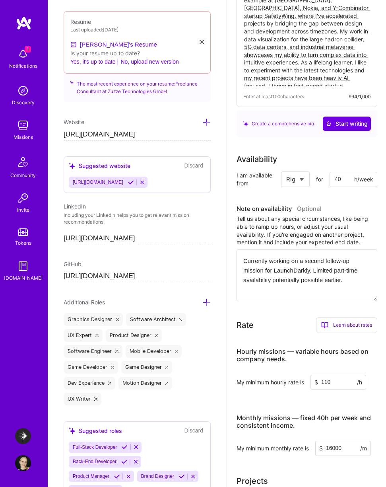
scroll to position [157, 0]
click at [310, 260] on textarea "Currently working on a second follow-up mission for LaunchDarkly. Limited part-…" at bounding box center [307, 275] width 141 height 52
drag, startPoint x: 310, startPoint y: 260, endPoint x: 332, endPoint y: 270, distance: 24.2
click at [332, 270] on textarea "Currently working on a second follow-up mission for LaunchDarkly. Limited part-…" at bounding box center [307, 275] width 141 height 52
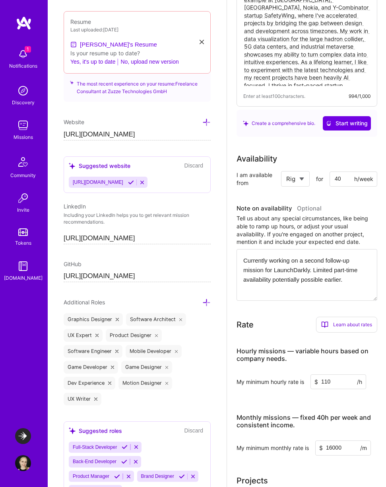
click at [295, 283] on textarea "Currently working on a second follow-up mission for LaunchDarkly. Limited part-…" at bounding box center [307, 275] width 141 height 52
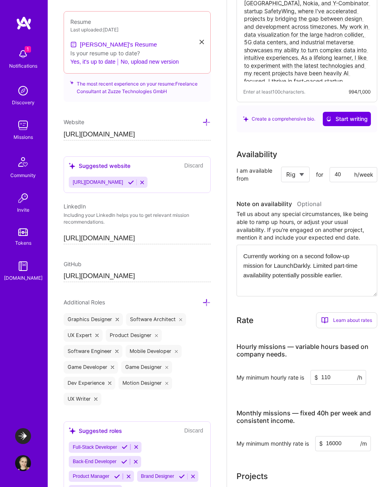
scroll to position [161, 0]
click at [305, 178] on select "Select... Right Now Future Date Not Available" at bounding box center [295, 175] width 18 height 20
click at [286, 169] on select "Select... Right Now Future Date Not Available" at bounding box center [295, 175] width 18 height 20
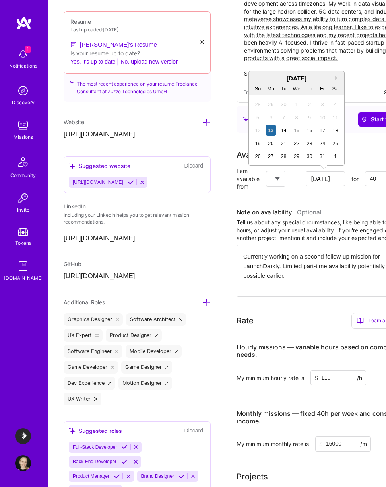
click at [333, 177] on input "[DATE]" at bounding box center [325, 178] width 39 height 15
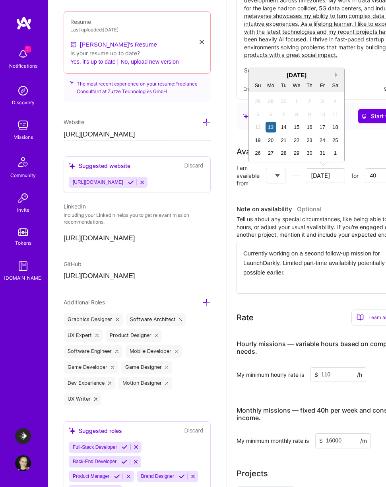
click at [336, 76] on button "Next Month" at bounding box center [338, 75] width 6 height 6
click at [276, 101] on div "1" at bounding box center [271, 101] width 11 height 11
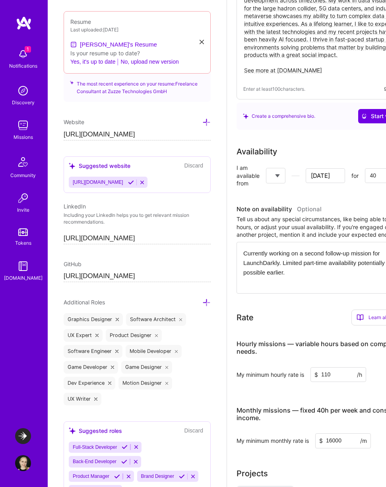
click at [330, 168] on input "[DATE]" at bounding box center [325, 175] width 39 height 15
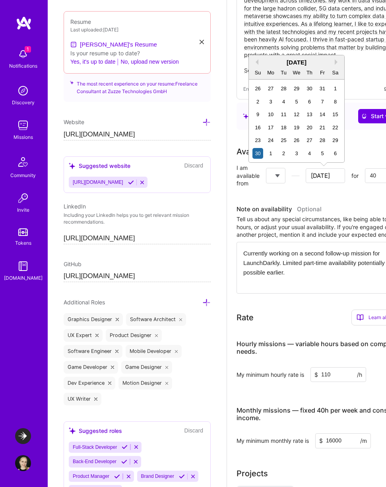
click at [277, 150] on div "30 1 2 3 4 5 6" at bounding box center [296, 153] width 90 height 13
click at [271, 153] on div "1" at bounding box center [271, 153] width 11 height 11
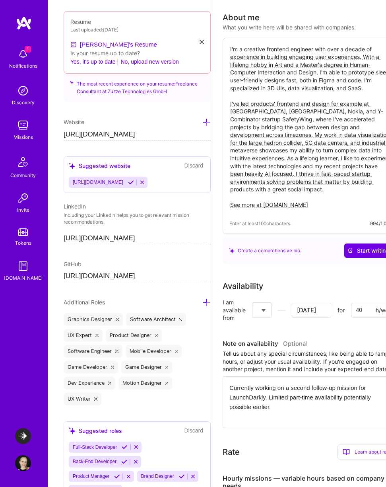
scroll to position [0, 14]
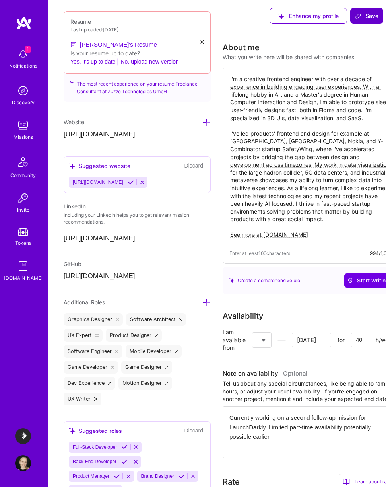
click at [363, 18] on span "Save" at bounding box center [366, 16] width 23 height 8
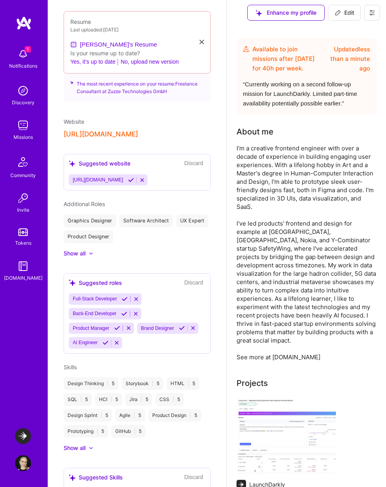
scroll to position [0, 0]
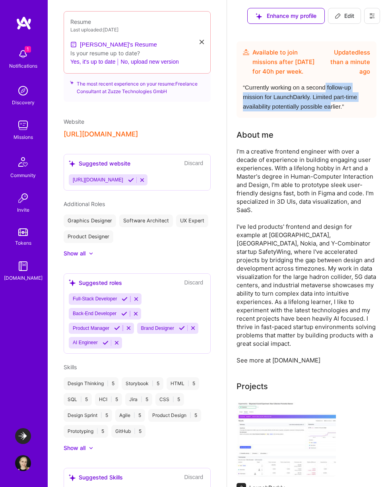
drag, startPoint x: 332, startPoint y: 87, endPoint x: 337, endPoint y: 105, distance: 18.2
click at [337, 105] on div "“ Currently working on a second follow-up mission for LaunchDarkly. Limited par…" at bounding box center [306, 97] width 127 height 29
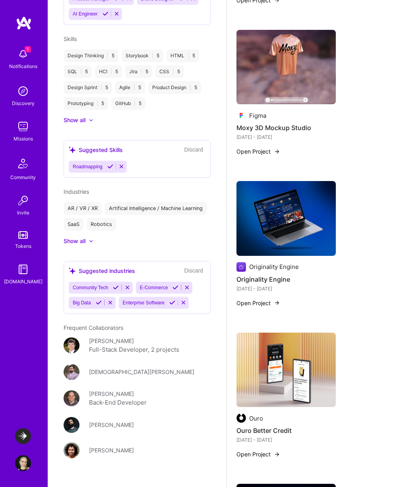
scroll to position [617, 0]
click at [111, 165] on icon at bounding box center [110, 167] width 6 height 6
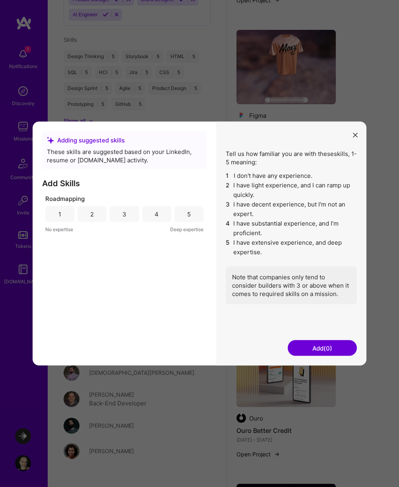
click at [165, 214] on div "4" at bounding box center [156, 214] width 29 height 16
click at [183, 214] on div "5" at bounding box center [189, 214] width 29 height 16
click at [168, 212] on div "4" at bounding box center [156, 214] width 29 height 16
click at [313, 352] on button "Add (1)" at bounding box center [322, 348] width 69 height 16
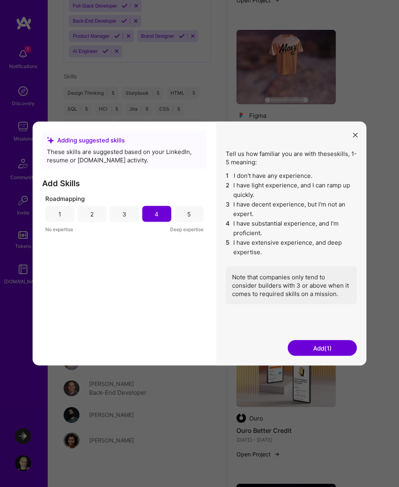
click at [357, 135] on icon "modal" at bounding box center [355, 134] width 5 height 5
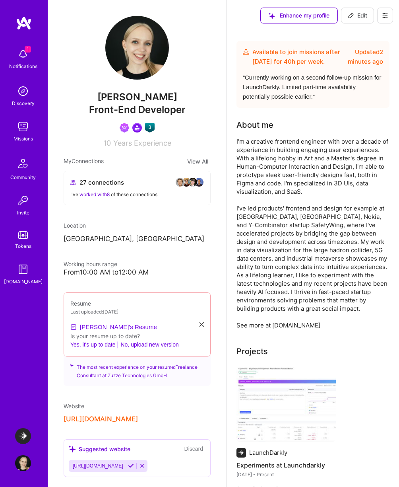
scroll to position [0, 0]
click at [23, 132] on img at bounding box center [23, 126] width 16 height 16
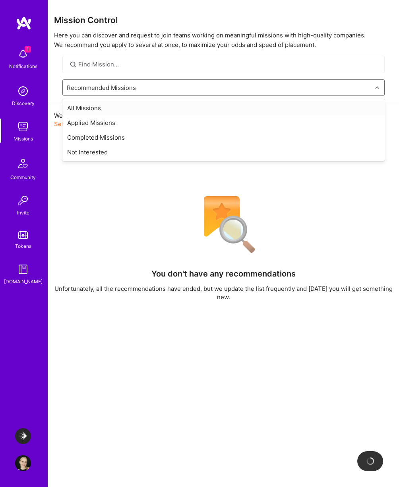
click at [142, 90] on div "Recommended Missions" at bounding box center [217, 88] width 309 height 16
click at [136, 92] on div "Recommended Missions" at bounding box center [217, 88] width 309 height 16
click at [121, 111] on div "All Missions" at bounding box center [223, 108] width 322 height 15
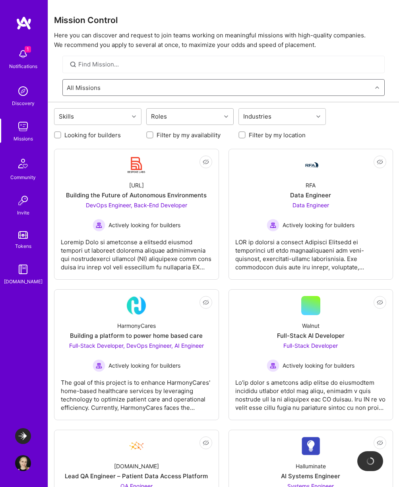
click at [212, 111] on div "Roles" at bounding box center [184, 117] width 74 height 16
click at [192, 154] on div "Product Designer" at bounding box center [190, 151] width 78 height 8
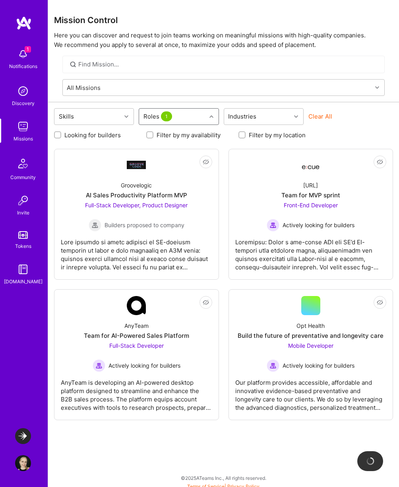
click at [182, 116] on div "Roles 1" at bounding box center [172, 117] width 67 height 16
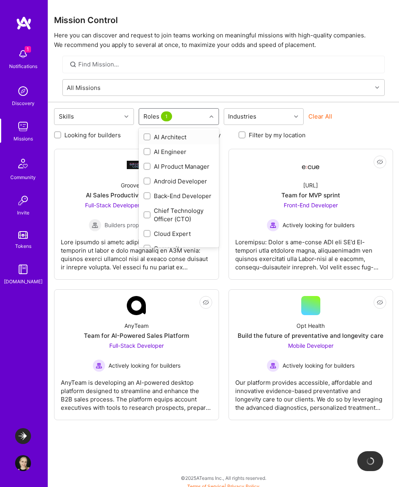
click at [182, 116] on div "Roles 1" at bounding box center [172, 117] width 67 height 16
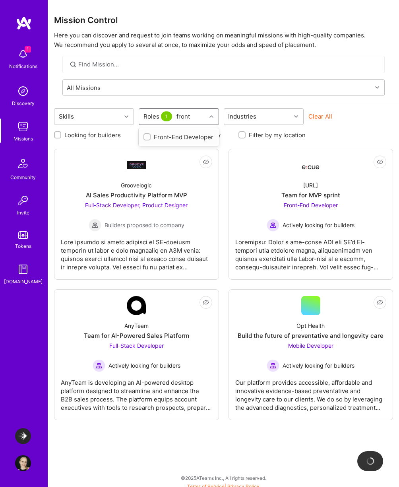
click at [182, 131] on div "Front-End Developer" at bounding box center [179, 137] width 80 height 15
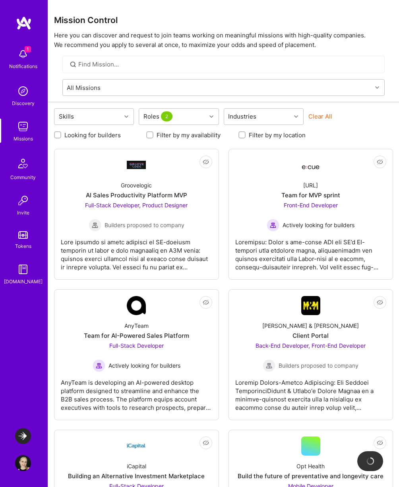
click at [357, 114] on div "Clear All" at bounding box center [349, 119] width 80 height 15
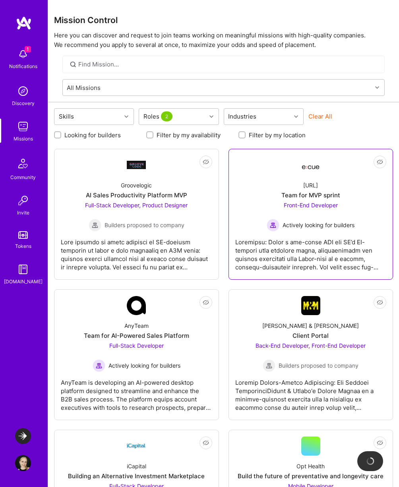
click at [291, 200] on div "[URL] Team for MVP sprint Front-End Developer Actively looking for builders" at bounding box center [310, 203] width 151 height 57
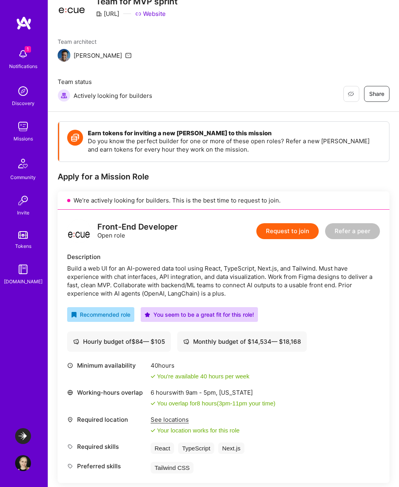
scroll to position [35, 0]
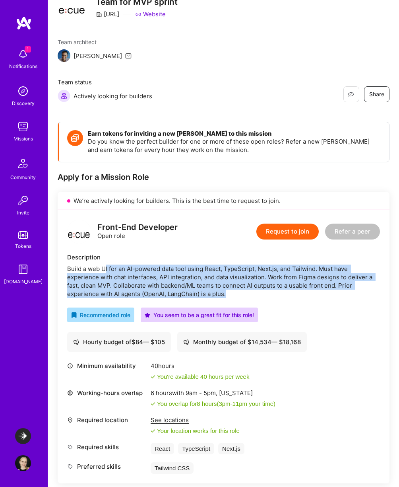
drag, startPoint x: 104, startPoint y: 228, endPoint x: 242, endPoint y: 252, distance: 139.6
click at [242, 264] on div "Build a web UI for an AI-powered data tool using React, TypeScript, Next.js, an…" at bounding box center [223, 280] width 313 height 33
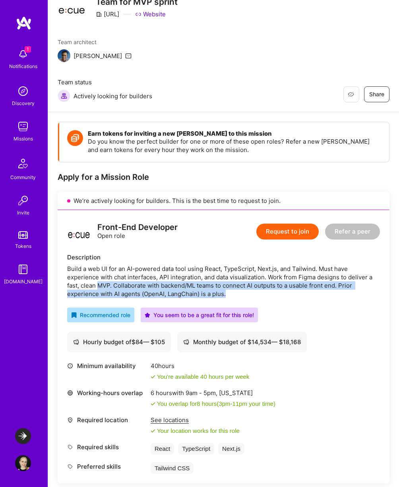
drag, startPoint x: 242, startPoint y: 252, endPoint x: 99, endPoint y: 244, distance: 143.3
click at [99, 264] on div "Build a web UI for an AI-powered data tool using React, TypeScript, Next.js, an…" at bounding box center [223, 280] width 313 height 33
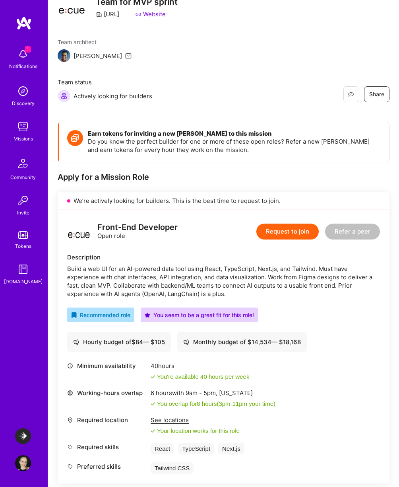
click at [154, 264] on div "Build a web UI for an AI-powered data tool using React, TypeScript, Next.js, an…" at bounding box center [223, 280] width 313 height 33
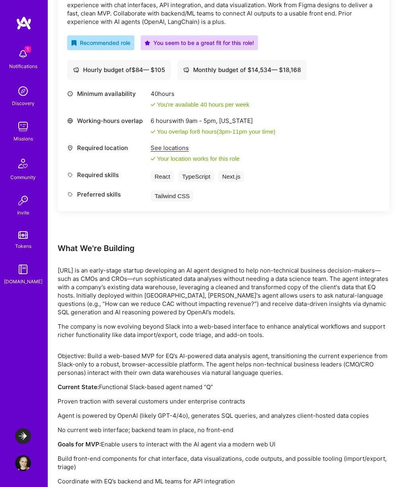
scroll to position [361, 0]
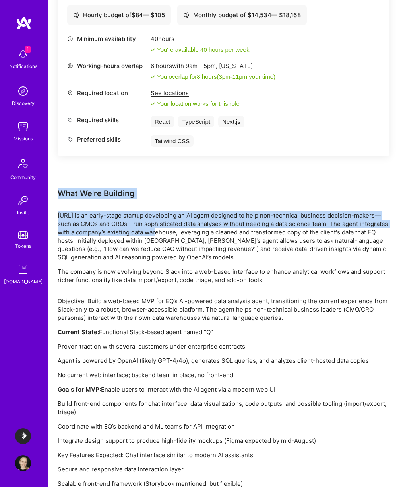
drag, startPoint x: 58, startPoint y: 151, endPoint x: 182, endPoint y: 193, distance: 130.9
click at [182, 193] on div "Earn tokens for inviting a new [PERSON_NAME] to this mission Do you know the pe…" at bounding box center [224, 148] width 332 height 707
click at [182, 211] on p "[URL] is an early-stage startup developing an AI agent designed to help non-tec…" at bounding box center [224, 236] width 332 height 50
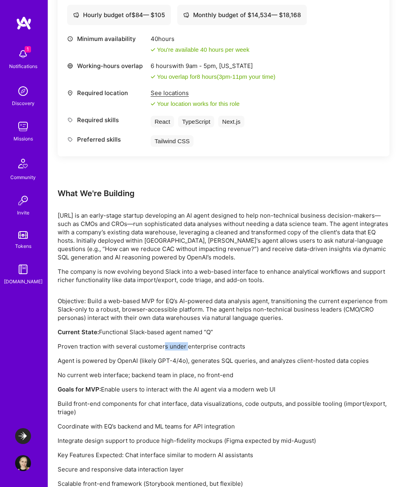
drag, startPoint x: 164, startPoint y: 307, endPoint x: 187, endPoint y: 308, distance: 23.5
click at [187, 342] on p "Proven traction with several customers under enterprise contracts" at bounding box center [224, 346] width 332 height 8
click at [203, 342] on p "Proven traction with several customers under enterprise contracts" at bounding box center [224, 346] width 332 height 8
drag, startPoint x: 203, startPoint y: 304, endPoint x: 253, endPoint y: 305, distance: 50.1
click at [253, 342] on p "Proven traction with several customers under enterprise contracts" at bounding box center [224, 346] width 332 height 8
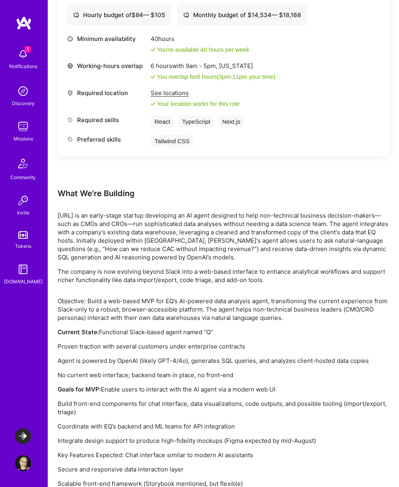
drag, startPoint x: 206, startPoint y: 320, endPoint x: 232, endPoint y: 334, distance: 29.3
click at [232, 334] on div "Objective: Build a web-based MVP for EQ’s AI-powered data analysis agent, trans…" at bounding box center [224, 399] width 332 height 205
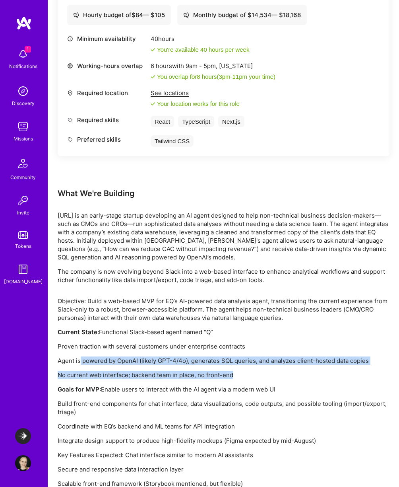
drag, startPoint x: 242, startPoint y: 334, endPoint x: 80, endPoint y: 319, distance: 162.0
click at [80, 319] on div "Objective: Build a web-based MVP for EQ’s AI-powered data analysis agent, trans…" at bounding box center [224, 399] width 332 height 205
click at [175, 356] on p "Agent is powered by OpenAI (likely GPT-4/4o), generates SQL queries, and analyz…" at bounding box center [224, 360] width 332 height 8
drag, startPoint x: 196, startPoint y: 318, endPoint x: 253, endPoint y: 334, distance: 59.3
click at [253, 334] on div "Objective: Build a web-based MVP for EQ’s AI-powered data analysis agent, trans…" at bounding box center [224, 399] width 332 height 205
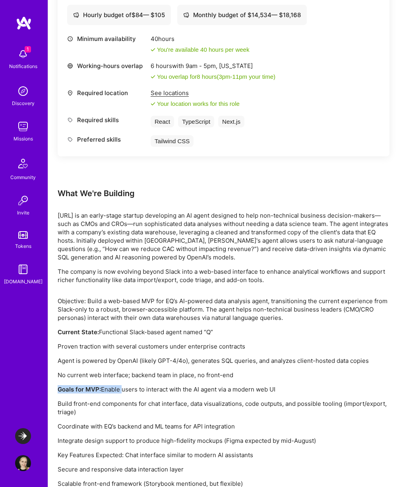
drag, startPoint x: 122, startPoint y: 347, endPoint x: 314, endPoint y: 344, distance: 191.6
click at [314, 344] on div "Objective: Build a web-based MVP for EQ’s AI-powered data analysis agent, trans…" at bounding box center [224, 399] width 332 height 205
click at [309, 334] on div at bounding box center [309, 334] width 0 height 0
click at [223, 399] on p "Build front-end components for chat interface, data visualizations, code output…" at bounding box center [224, 407] width 332 height 17
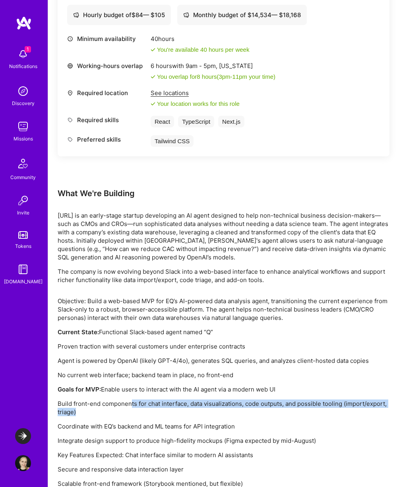
drag, startPoint x: 131, startPoint y: 364, endPoint x: 180, endPoint y: 370, distance: 49.3
click at [180, 399] on p "Build front-end components for chat interface, data visualizations, code output…" at bounding box center [224, 407] width 332 height 17
click at [249, 399] on p "Build front-end components for chat interface, data visualizations, code output…" at bounding box center [224, 407] width 332 height 17
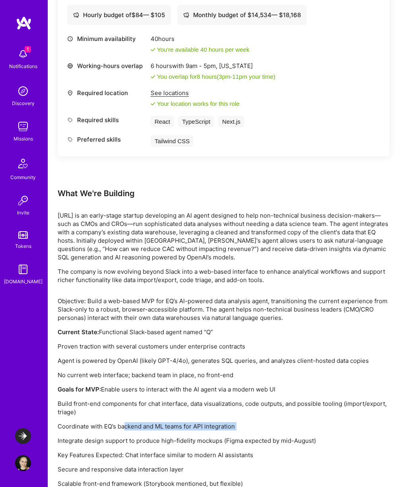
drag, startPoint x: 123, startPoint y: 386, endPoint x: 248, endPoint y: 391, distance: 125.3
click at [248, 391] on div "Objective: Build a web-based MVP for EQ’s AI-powered data analysis agent, trans…" at bounding box center [224, 399] width 332 height 205
click at [144, 436] on p "Integrate design support to produce high-fidelity mockups (Figma expected by mi…" at bounding box center [224, 440] width 332 height 8
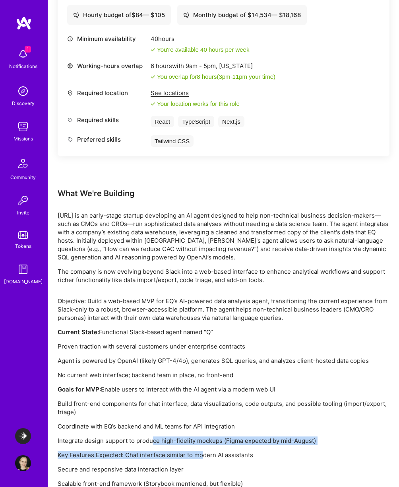
drag, startPoint x: 154, startPoint y: 397, endPoint x: 205, endPoint y: 417, distance: 54.3
click at [205, 417] on div "Objective: Build a web-based MVP for EQ’s AI-powered data analysis agent, trans…" at bounding box center [224, 399] width 332 height 205
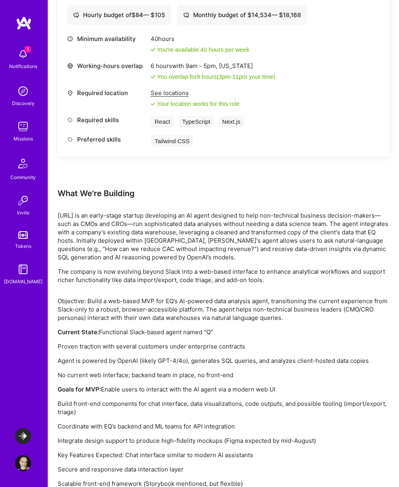
click at [146, 435] on div "Objective: Build a web-based MVP for EQ’s AI-powered data analysis agent, trans…" at bounding box center [224, 399] width 332 height 205
click at [343, 211] on p "[URL] is an early-stage startup developing an AI agent designed to help non-tec…" at bounding box center [224, 236] width 332 height 50
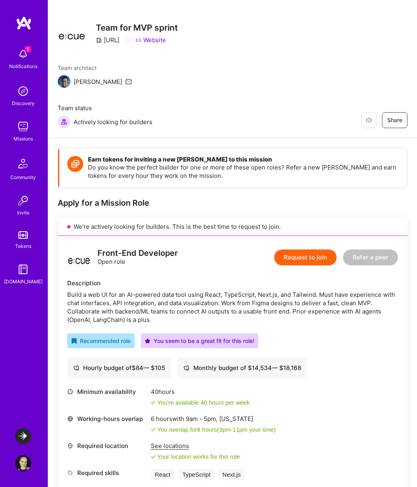
scroll to position [0, 0]
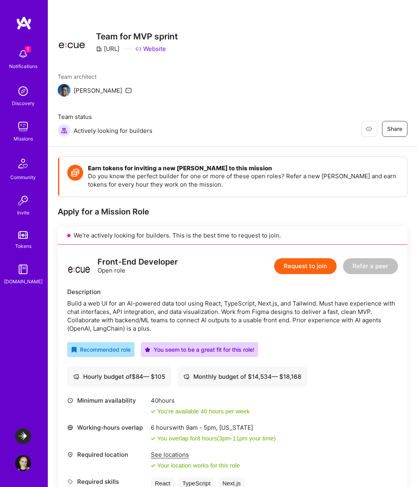
click at [25, 52] on span "1" at bounding box center [28, 49] width 6 height 6
click at [25, 52] on div "1 Notifications Discovery Missions Community Invite Tokens [DOMAIN_NAME]" at bounding box center [24, 165] width 48 height 241
click at [266, 51] on div "Restore Not Interested Share Team for MVP sprint [URL] Website" at bounding box center [232, 42] width 349 height 29
